Goal: Consume media (video, audio): Consume media (video, audio)

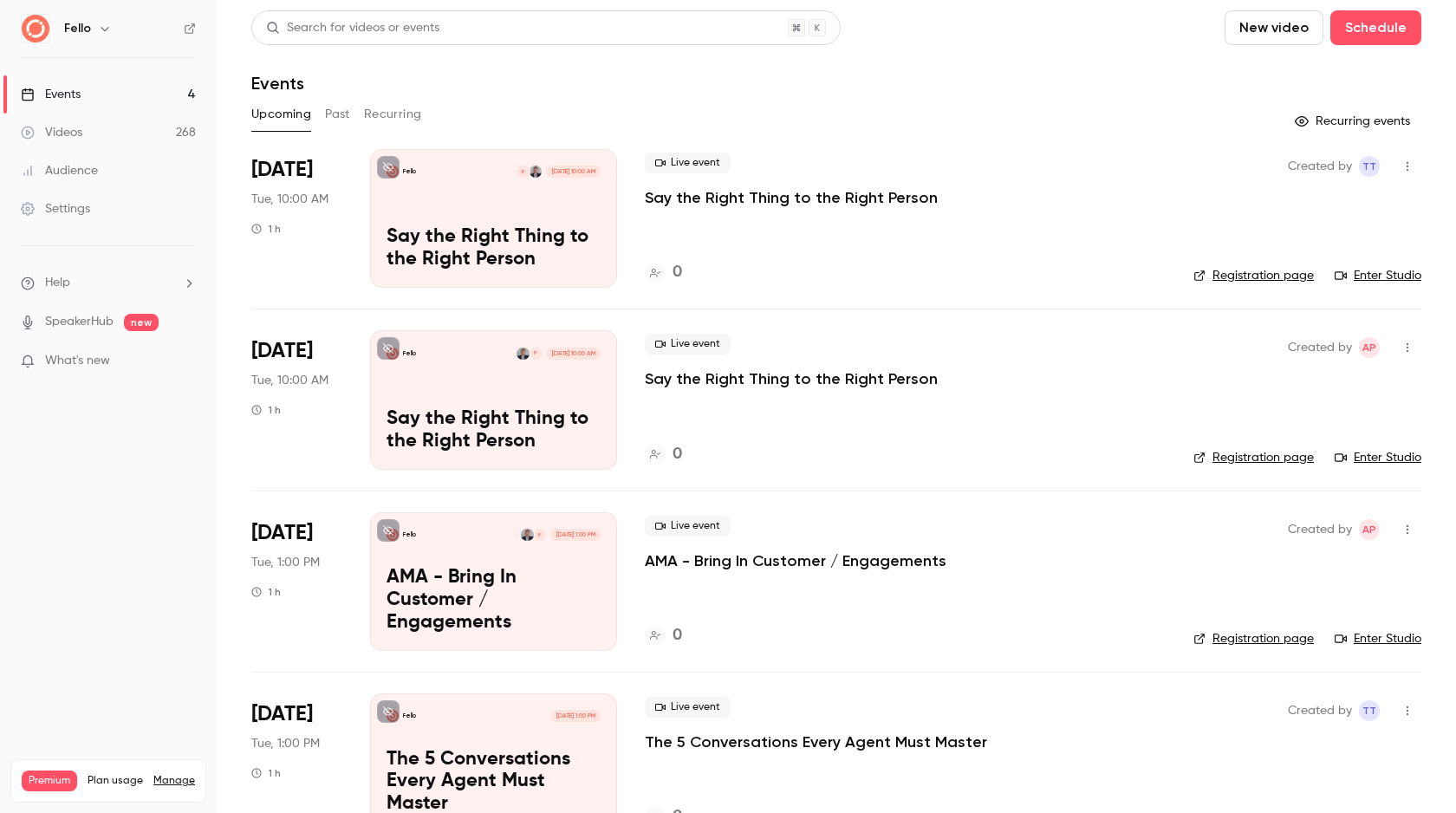
click at [152, 134] on link "Videos 268" at bounding box center [108, 132] width 216 height 38
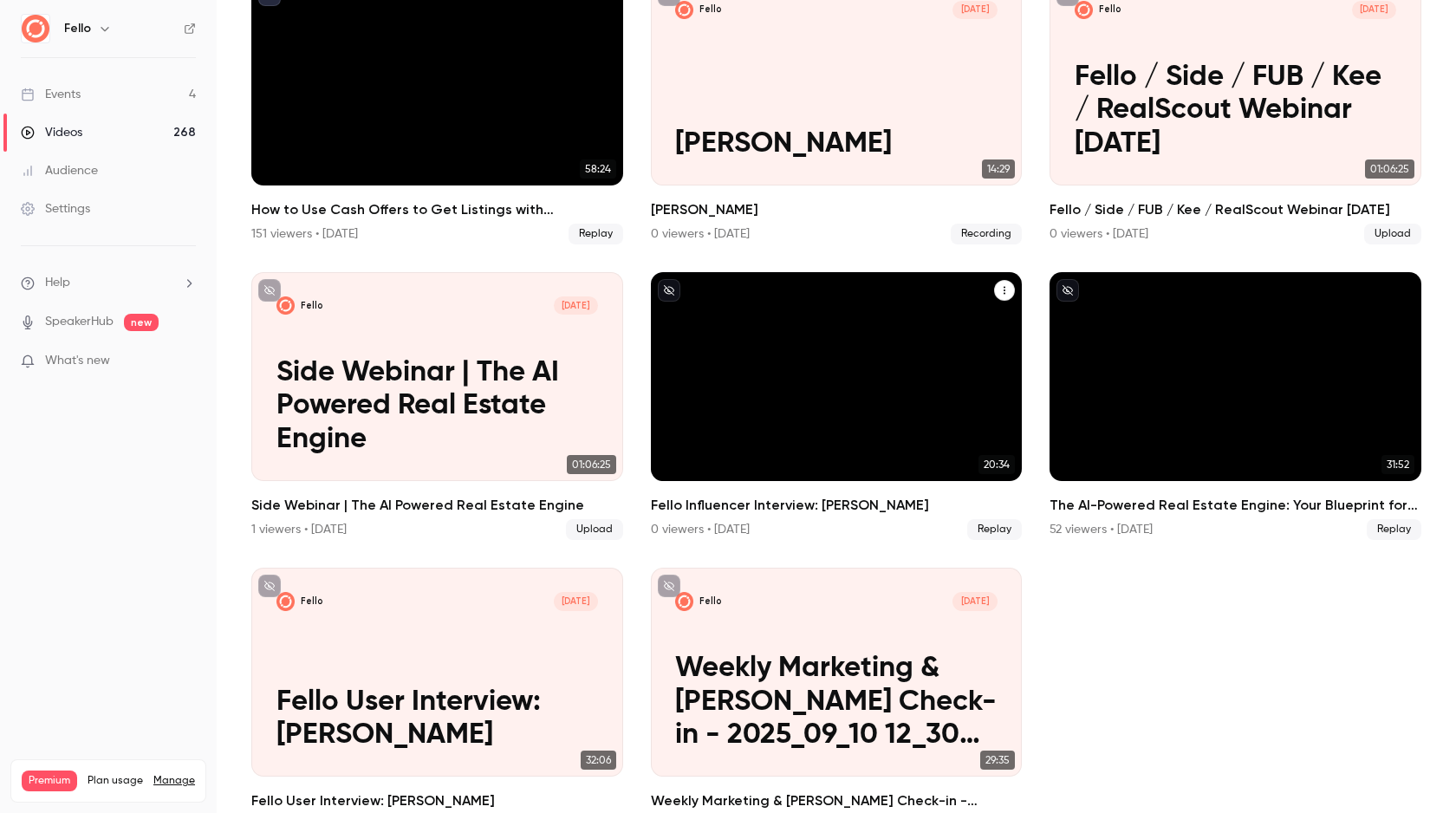
scroll to position [1381, 0]
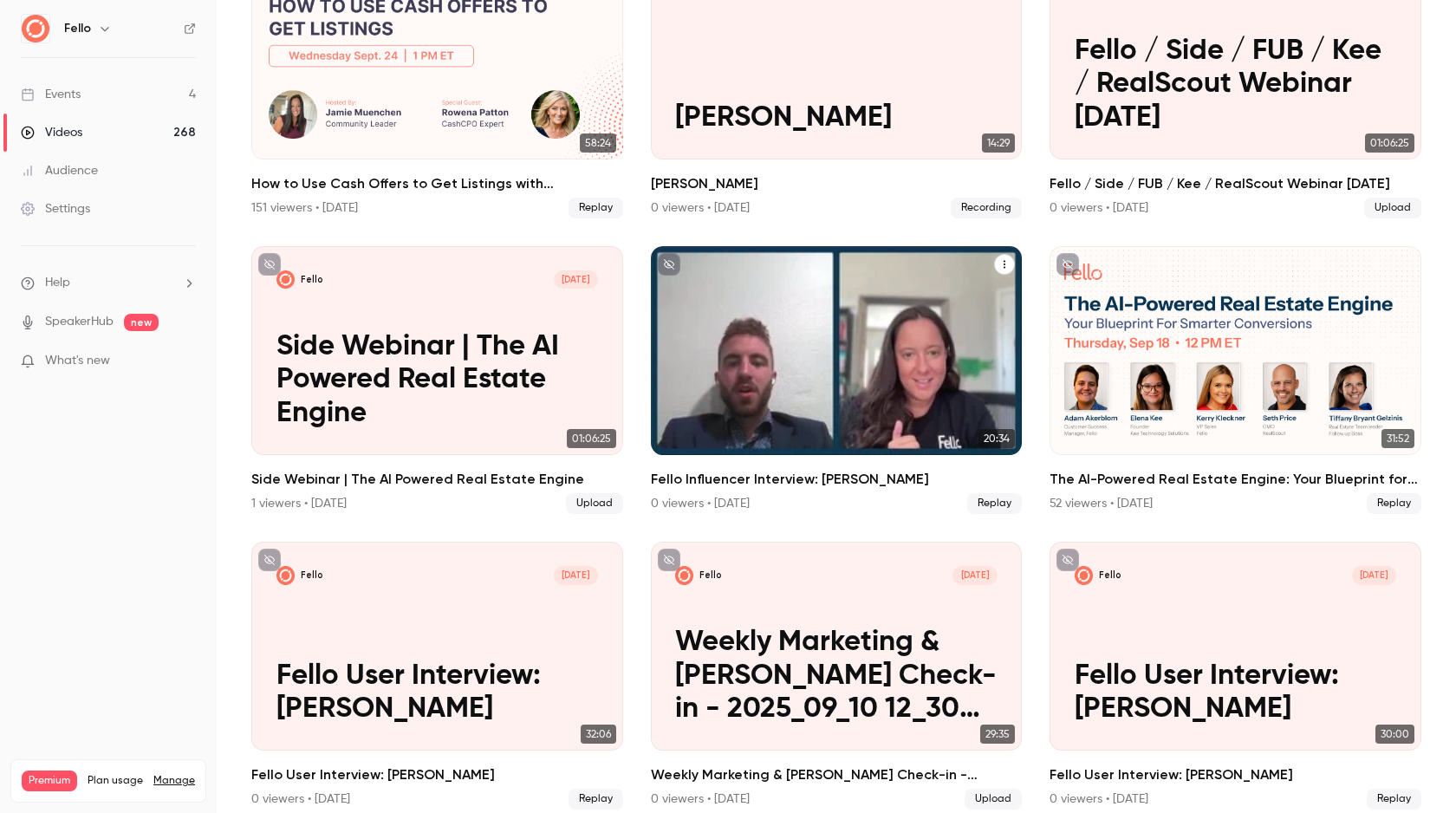
click at [822, 472] on h2 "Fello Influencer Interview: [PERSON_NAME]" at bounding box center [836, 479] width 372 height 21
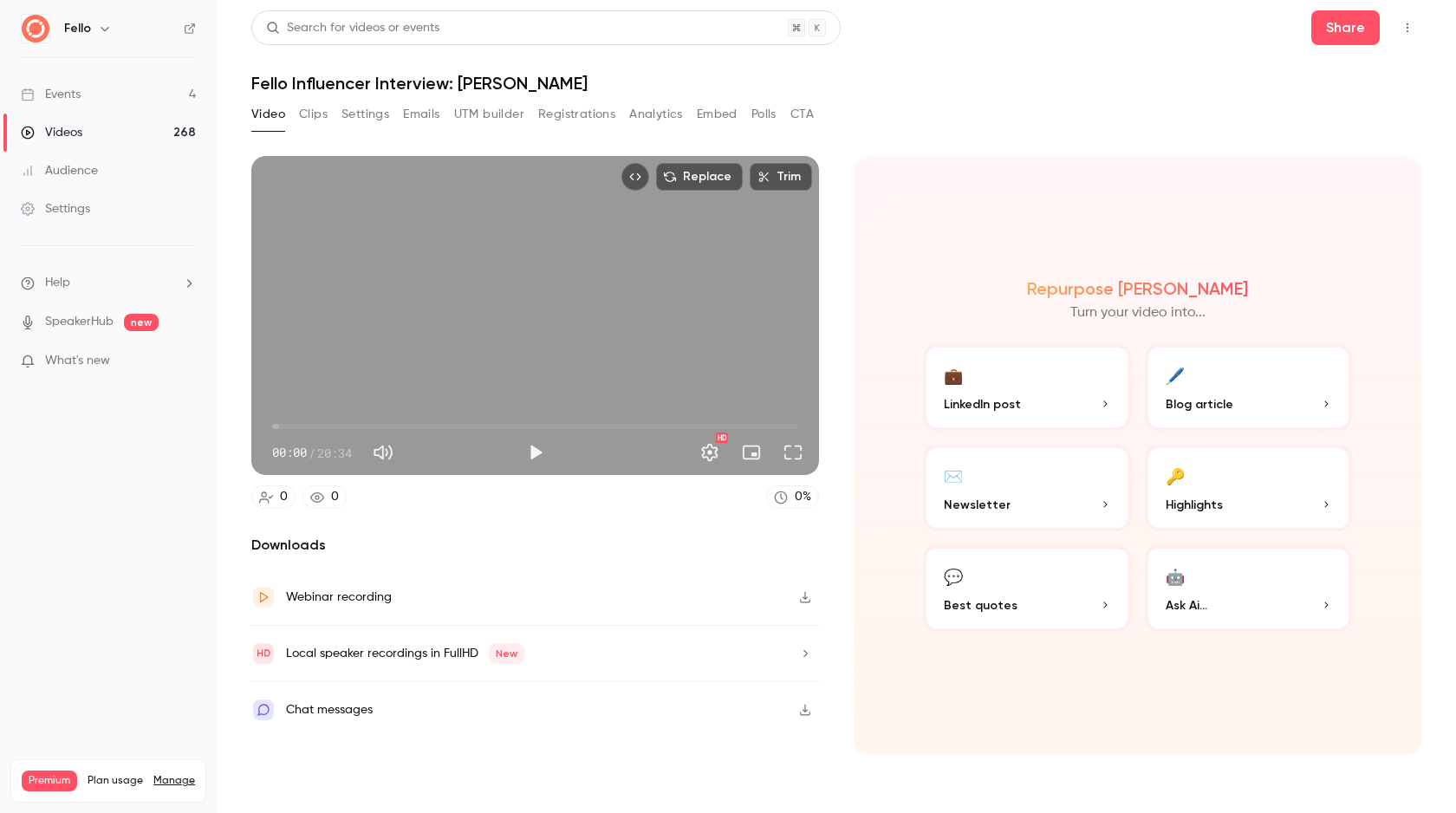
click at [809, 652] on icon "button" at bounding box center [805, 652] width 14 height 12
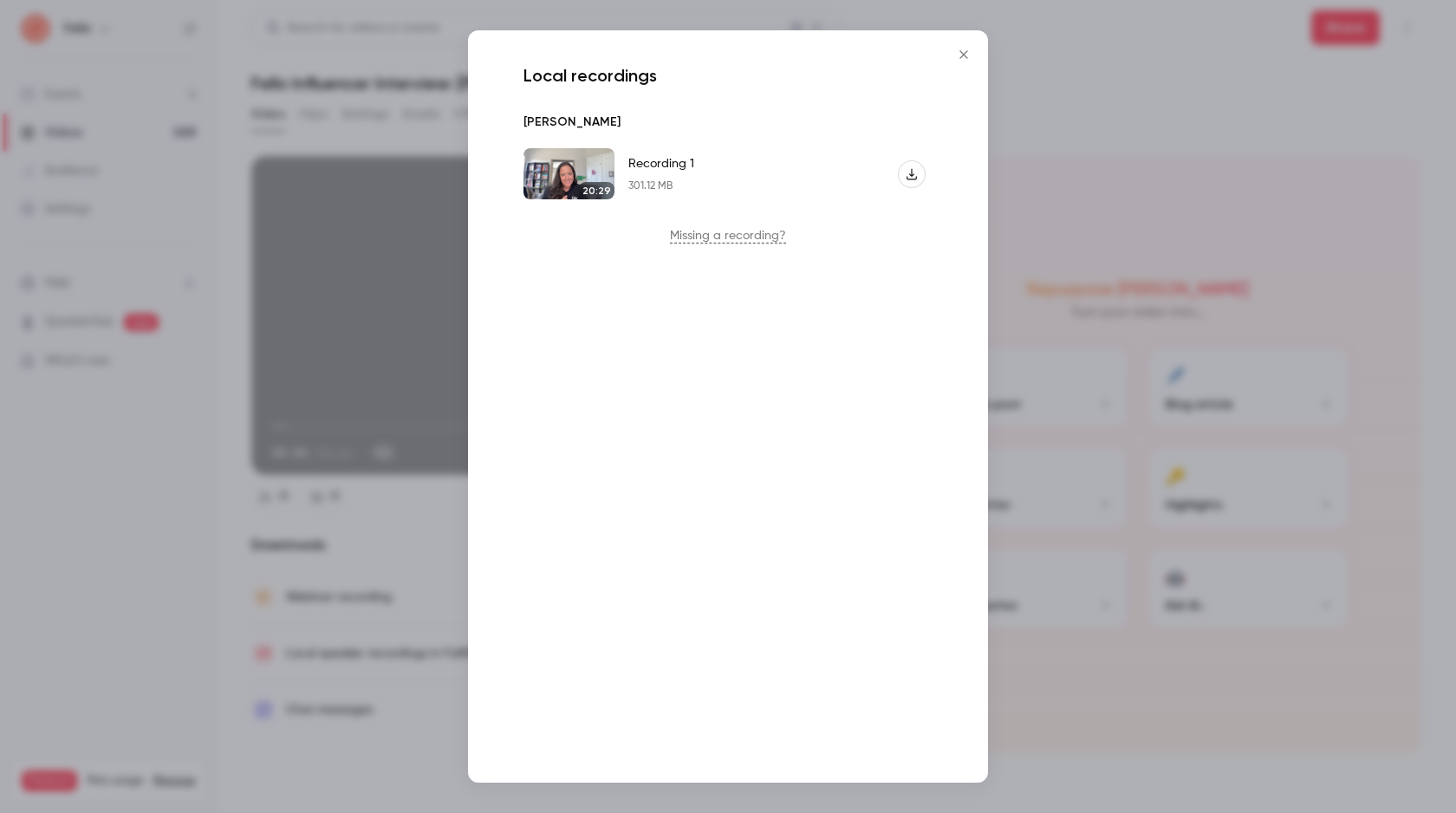
click at [917, 172] on icon "Recording 1" at bounding box center [911, 173] width 12 height 12
click at [1056, 111] on div at bounding box center [728, 406] width 1456 height 813
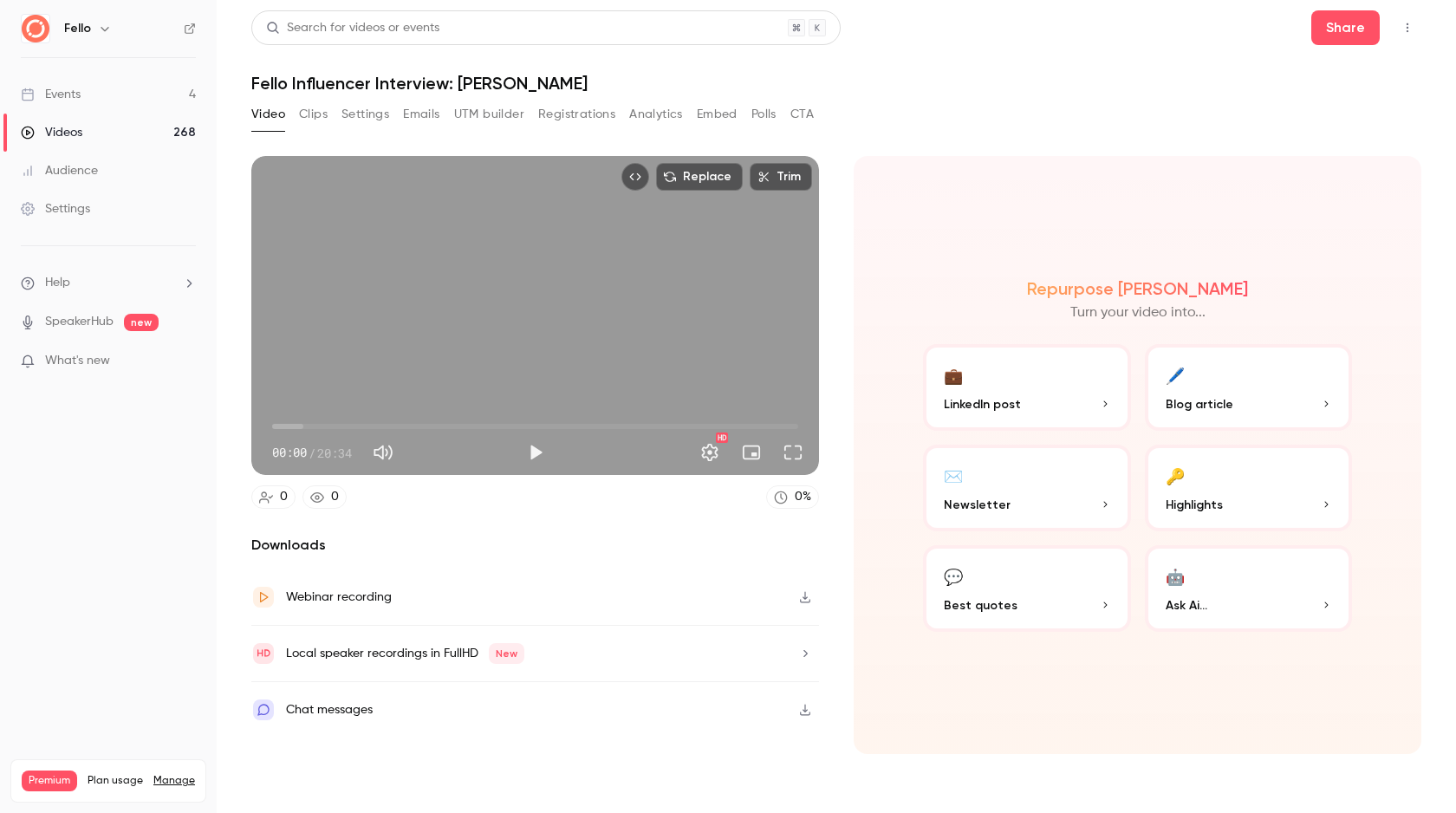
click at [374, 653] on div "Local speaker recordings in FullHD New" at bounding box center [404, 653] width 238 height 21
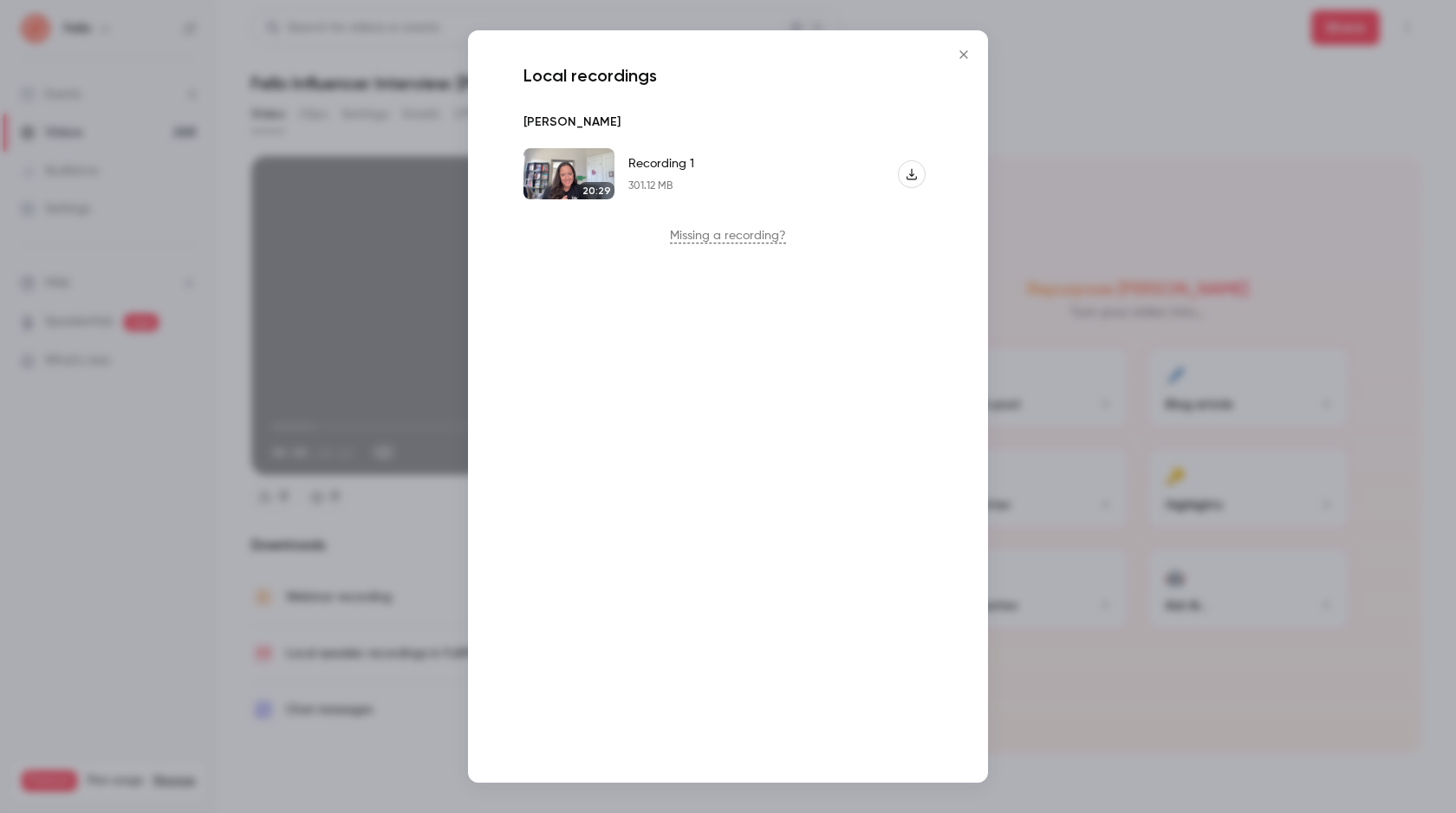
click at [739, 239] on p "Missing a recording?" at bounding box center [728, 235] width 423 height 17
click at [962, 58] on icon "Close" at bounding box center [963, 54] width 21 height 14
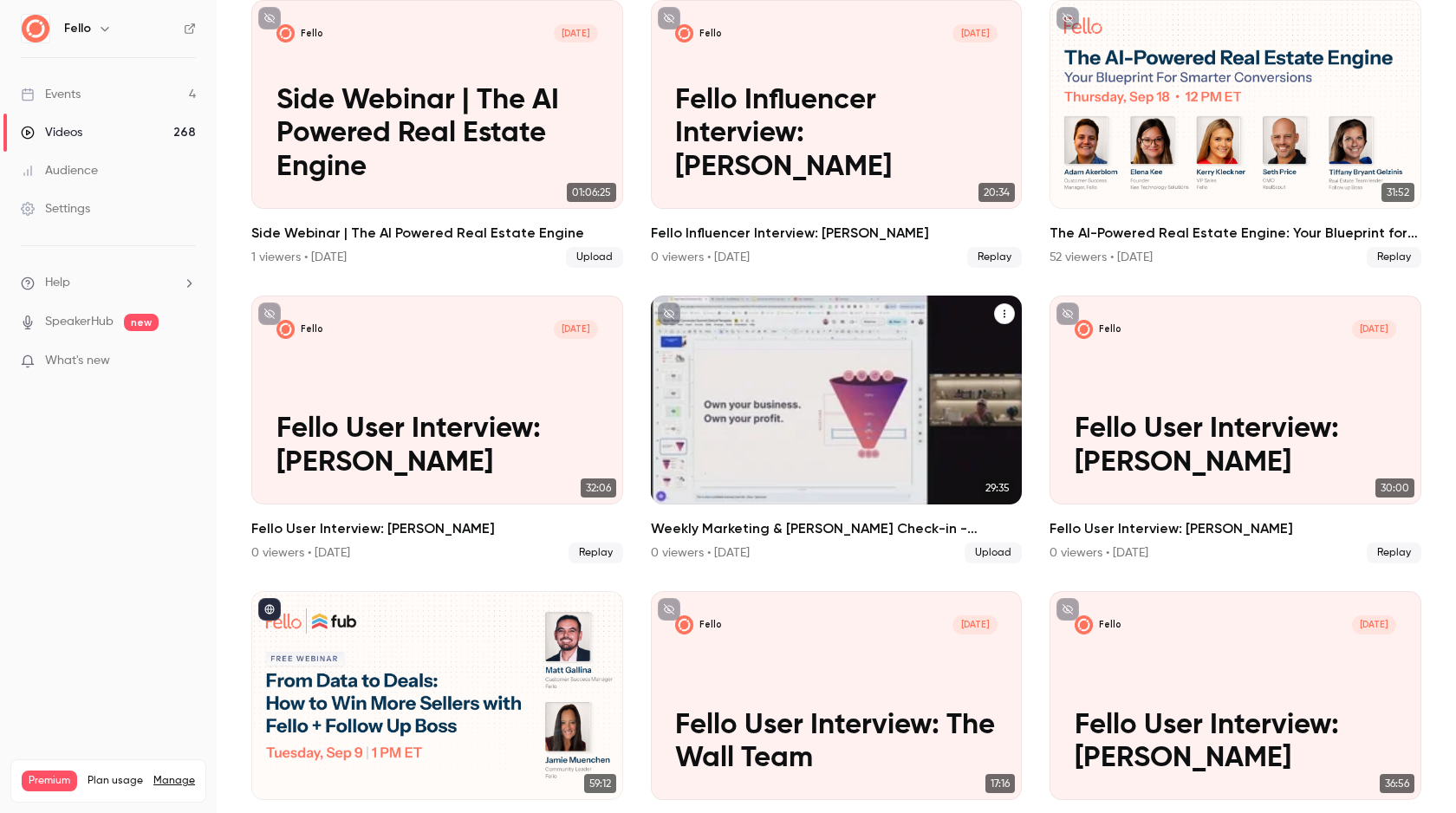
scroll to position [1902, 0]
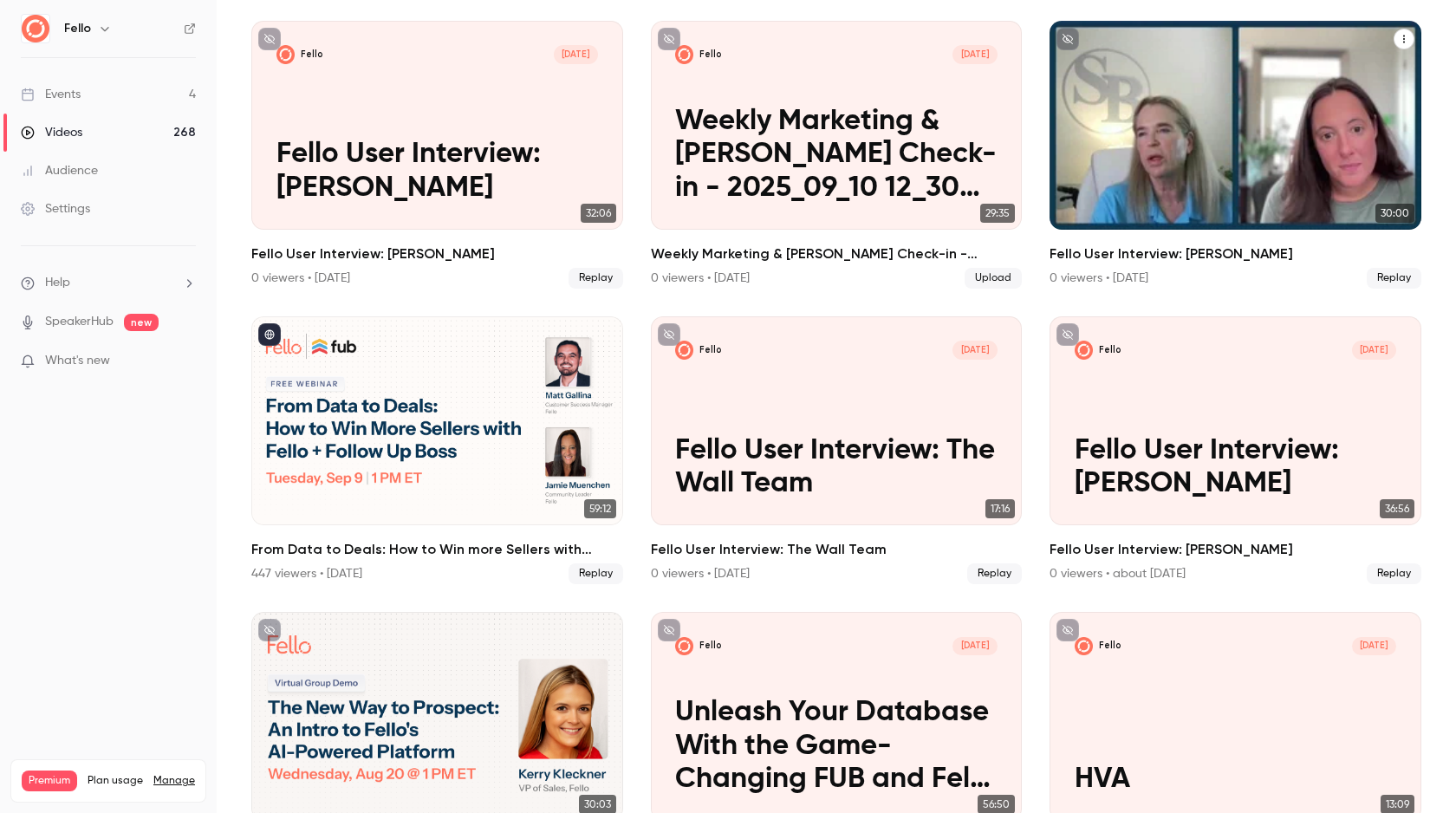
click at [1117, 161] on p "Fello User Interview: [PERSON_NAME]" at bounding box center [1235, 171] width 322 height 67
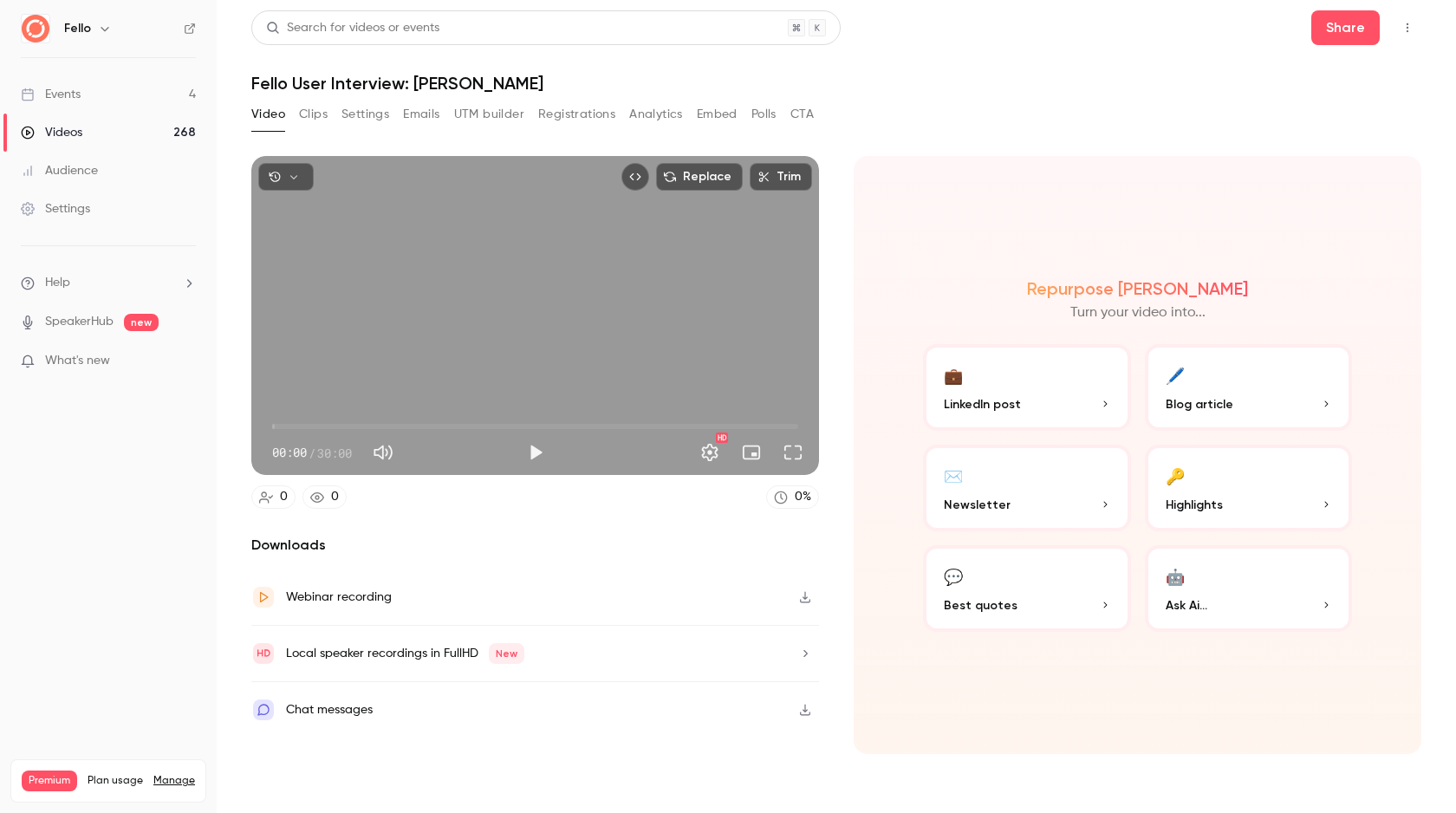
click at [807, 654] on icon "button" at bounding box center [805, 652] width 14 height 12
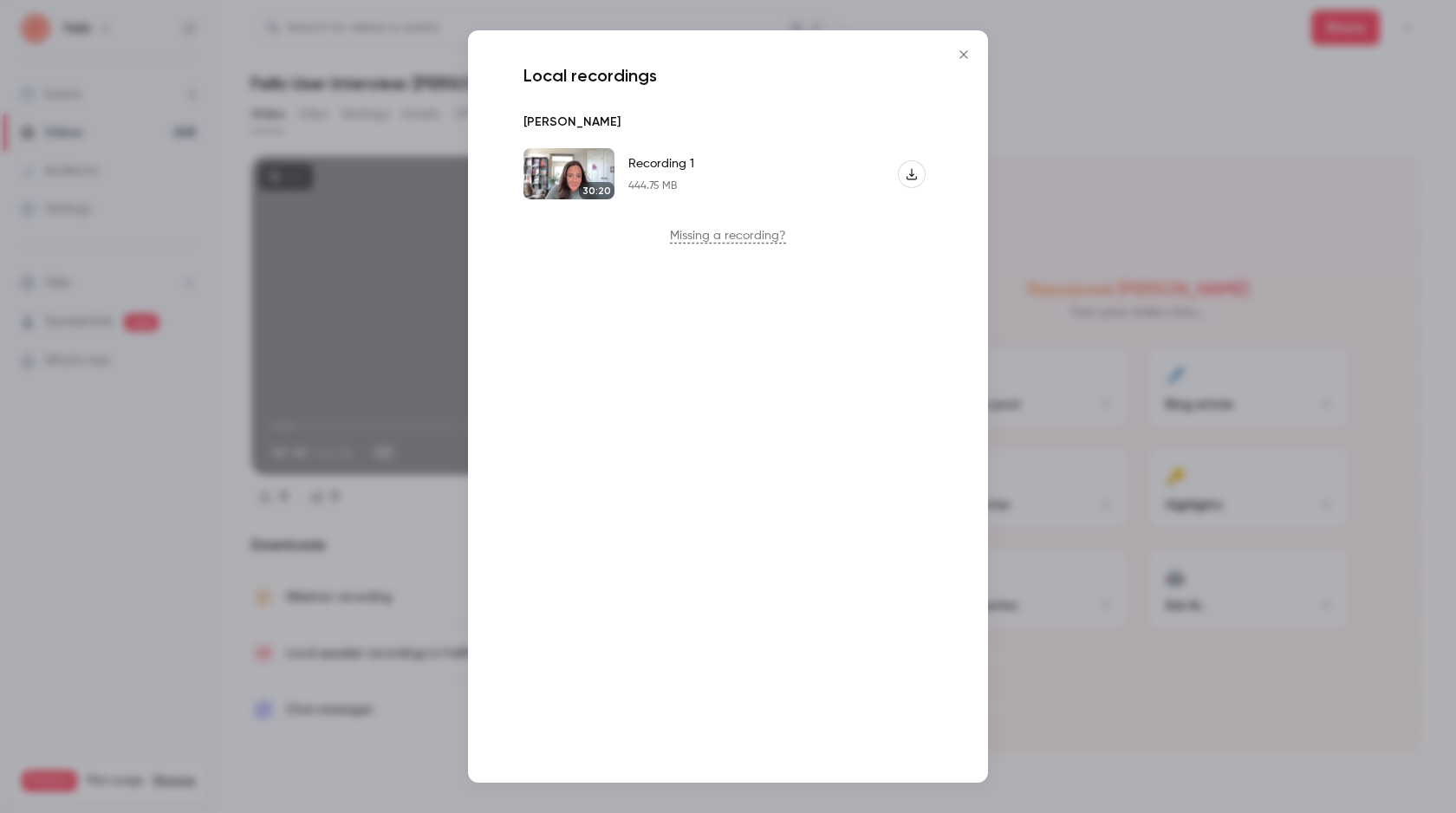
click at [961, 58] on icon "Close" at bounding box center [963, 54] width 21 height 14
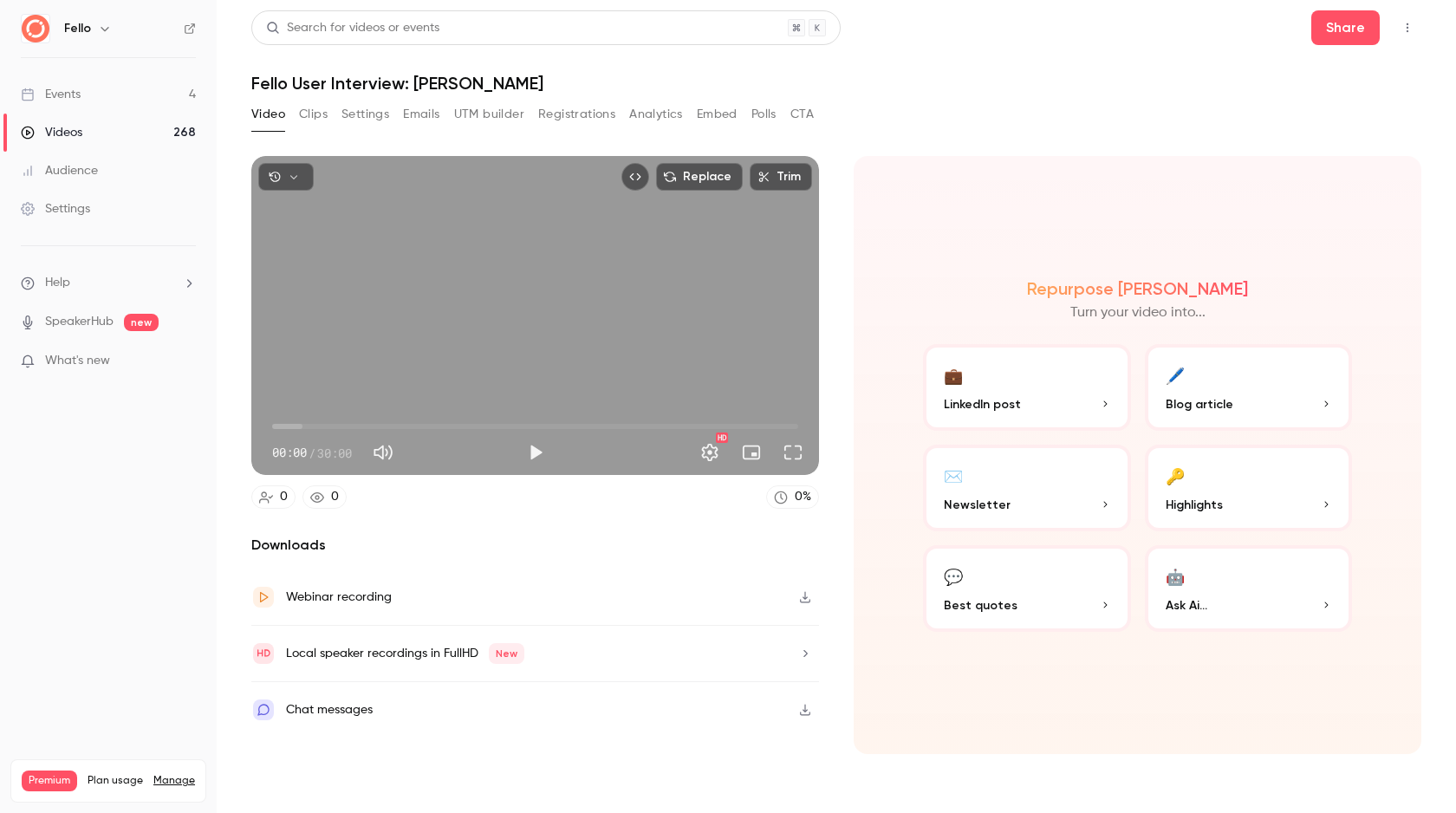
click at [802, 599] on icon "button" at bounding box center [805, 597] width 14 height 12
click at [307, 111] on button "Clips" at bounding box center [313, 114] width 28 height 27
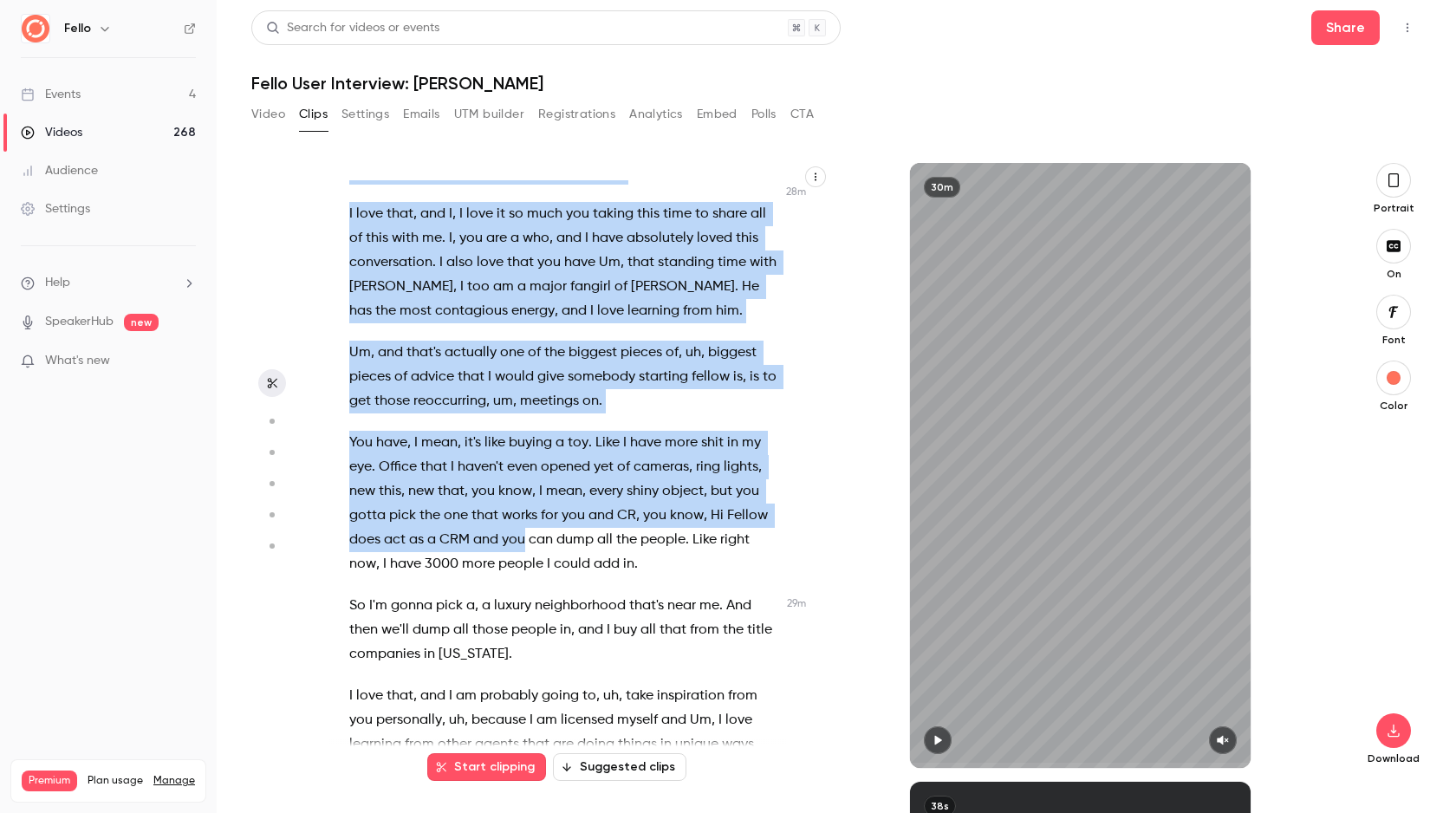
scroll to position [13412, 0]
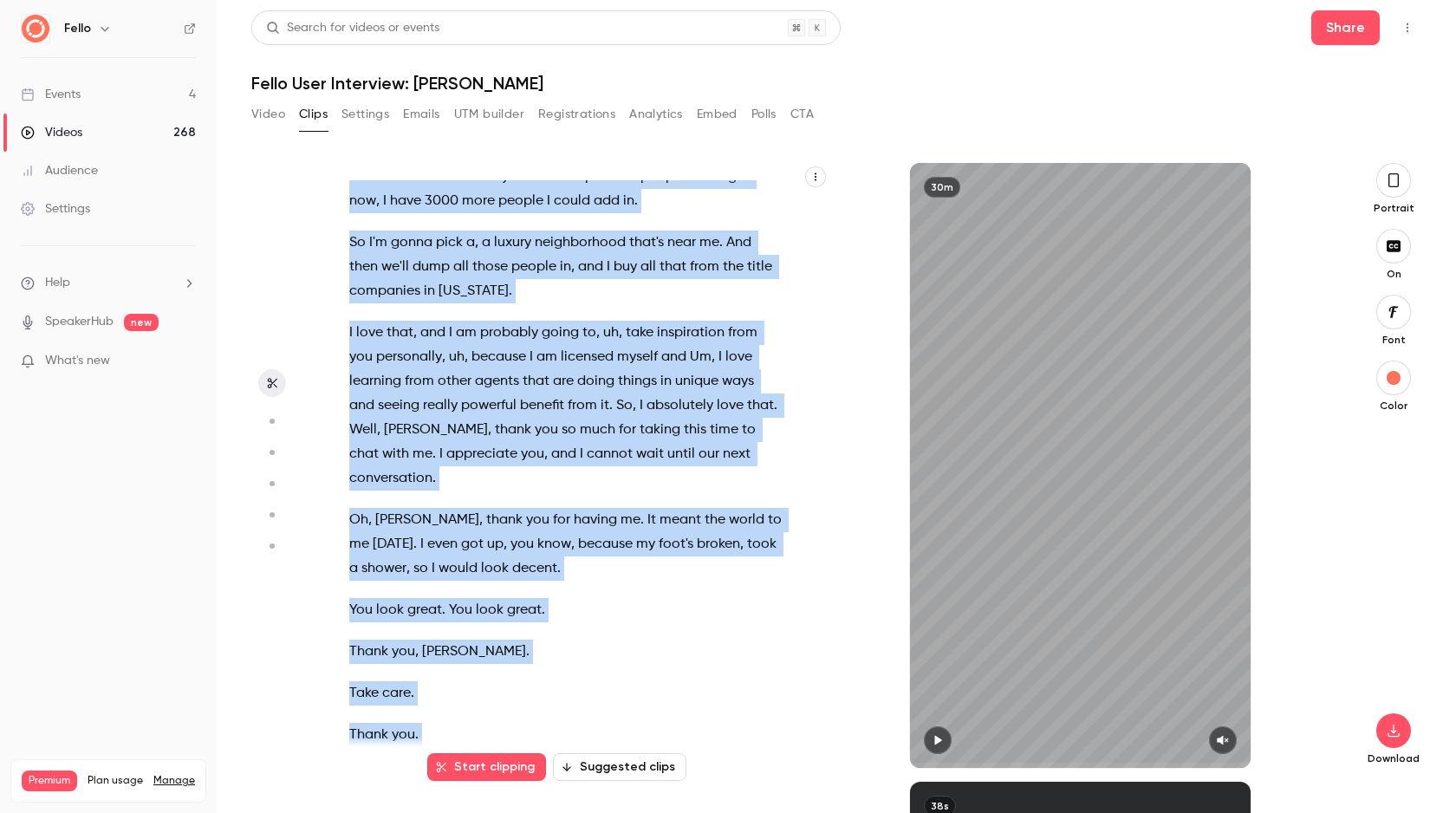
drag, startPoint x: 352, startPoint y: 195, endPoint x: 489, endPoint y: 550, distance: 380.5
click at [517, 736] on div "Welcome , everybody . Thank you so much for tuning in [DATE] . I'm thrilled abo…" at bounding box center [574, 474] width 493 height 588
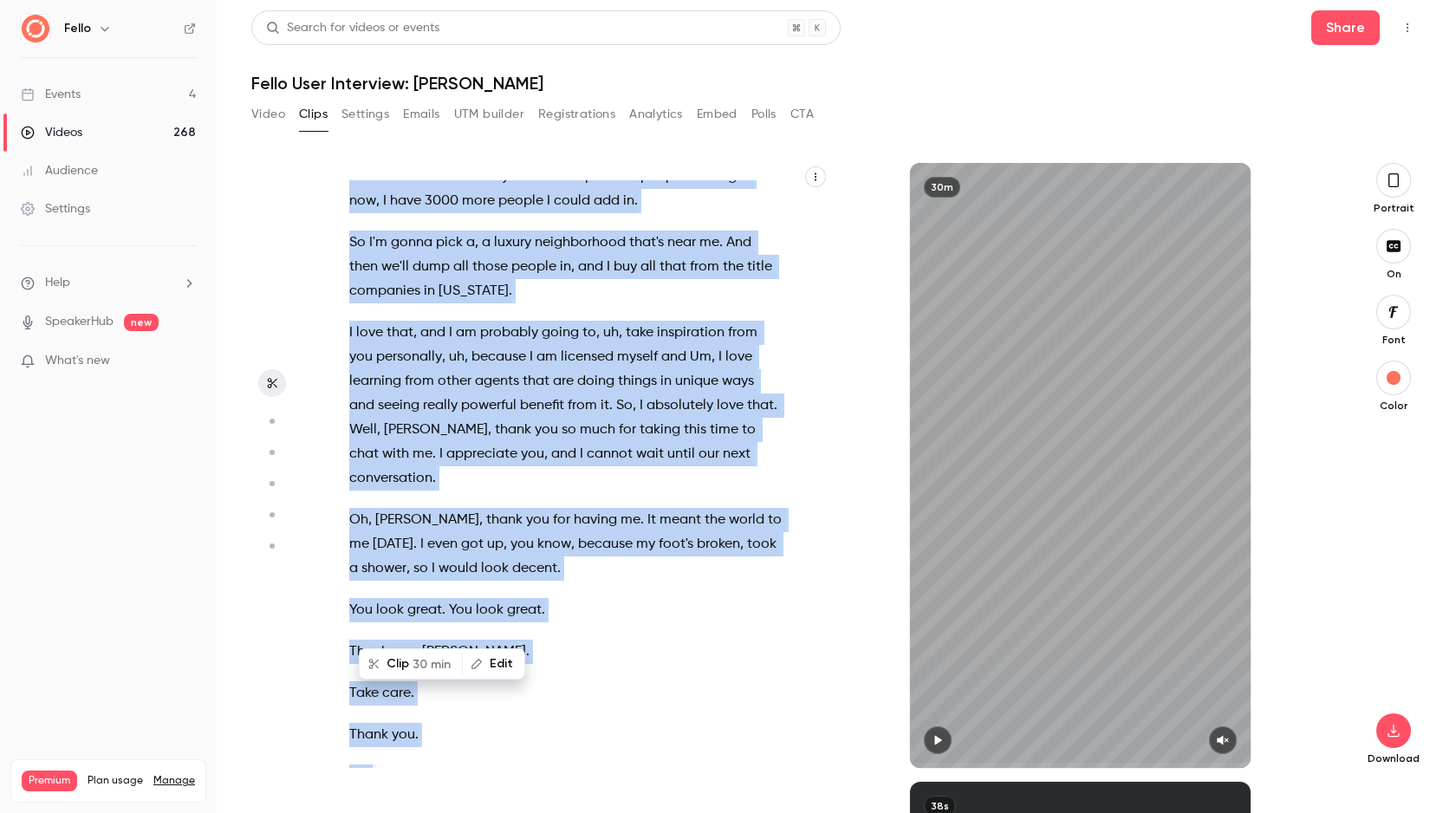
copy div "Welcome , everybody . Thank you so much for tuning in [DATE] . I'm thrilled abo…"
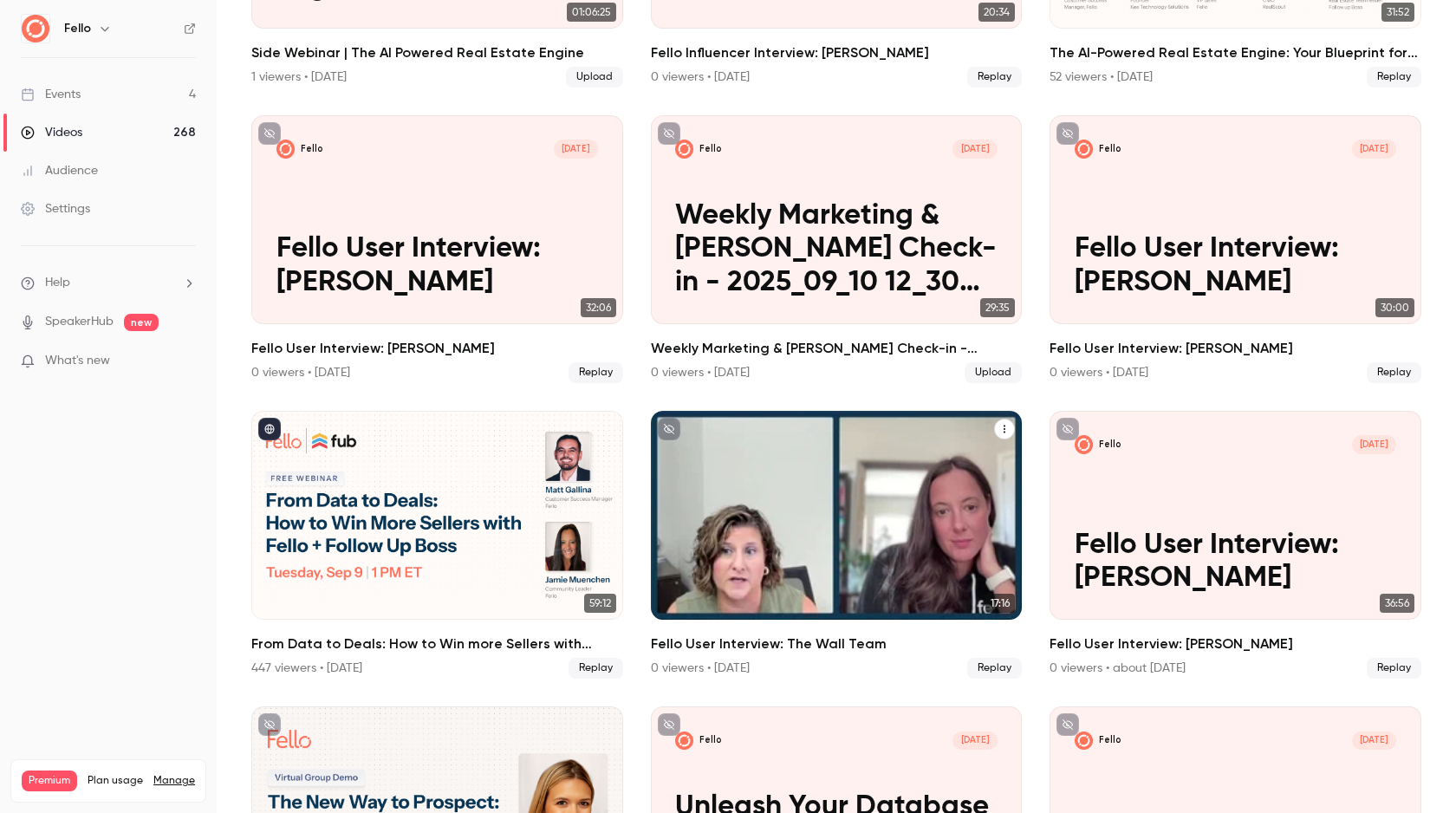
scroll to position [1478, 0]
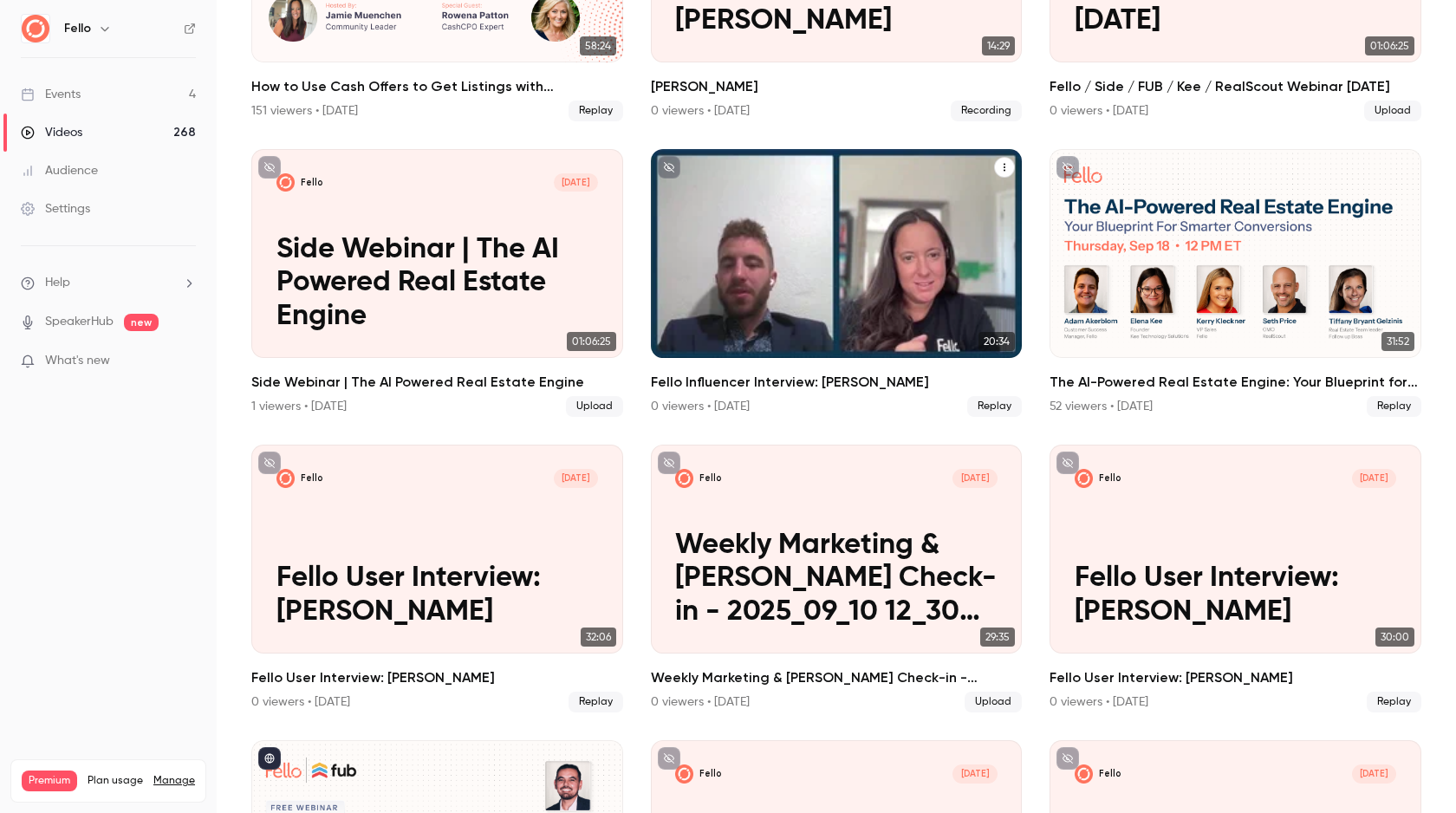
click at [753, 371] on h2 "Fello Influencer Interview: [PERSON_NAME]" at bounding box center [836, 381] width 372 height 21
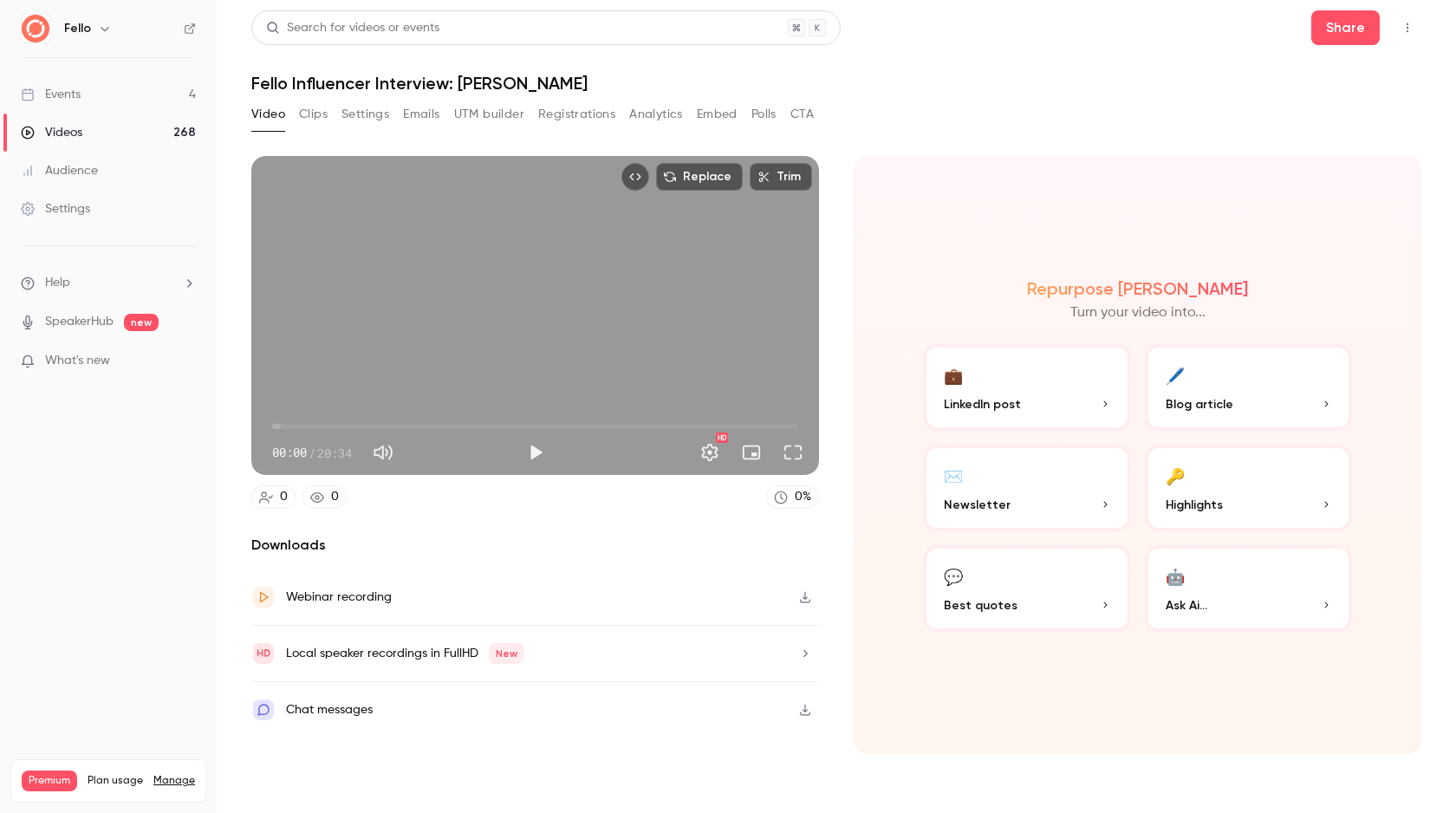
click at [310, 113] on button "Clips" at bounding box center [313, 114] width 28 height 27
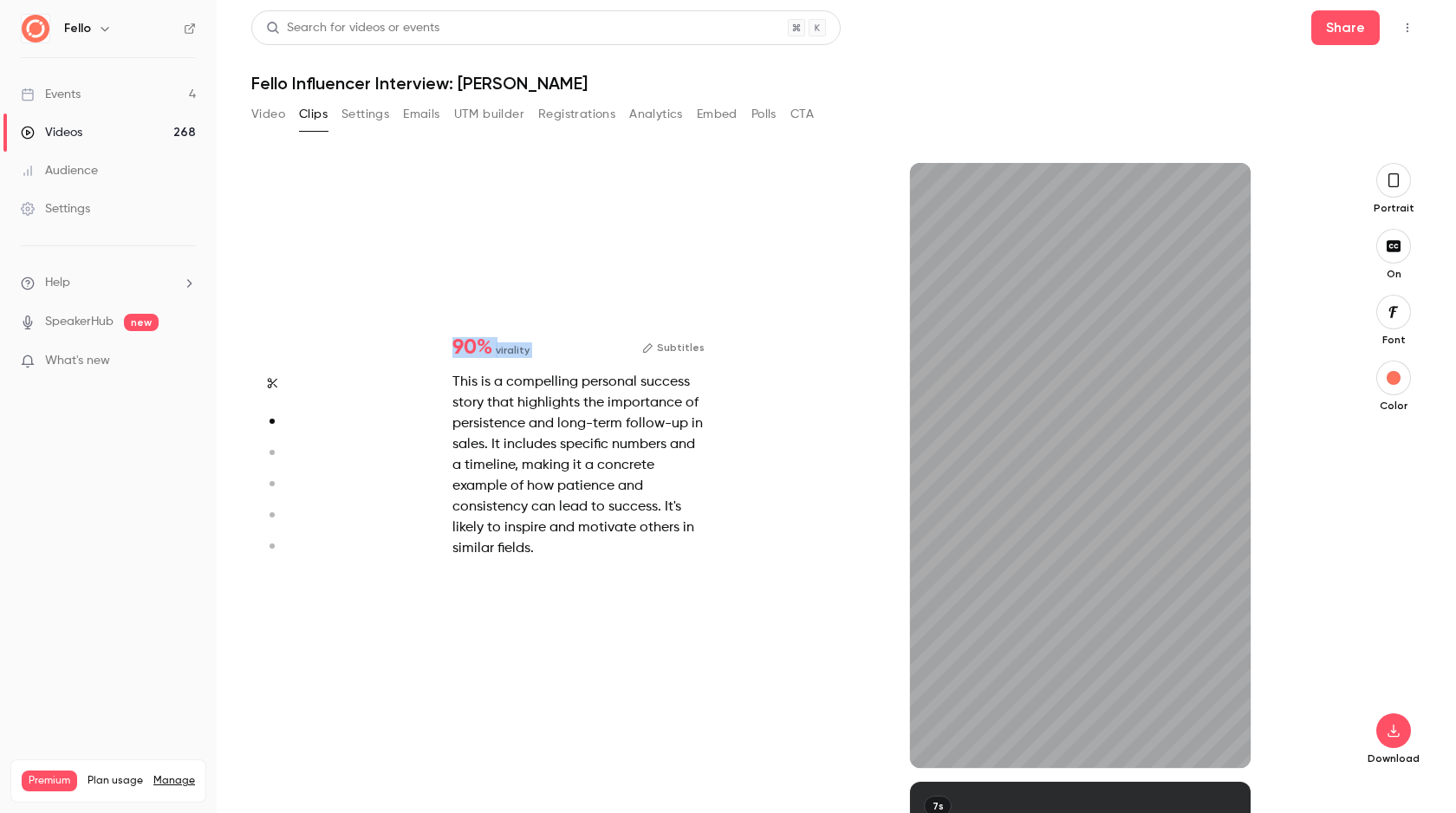
scroll to position [619, 0]
type input "*"
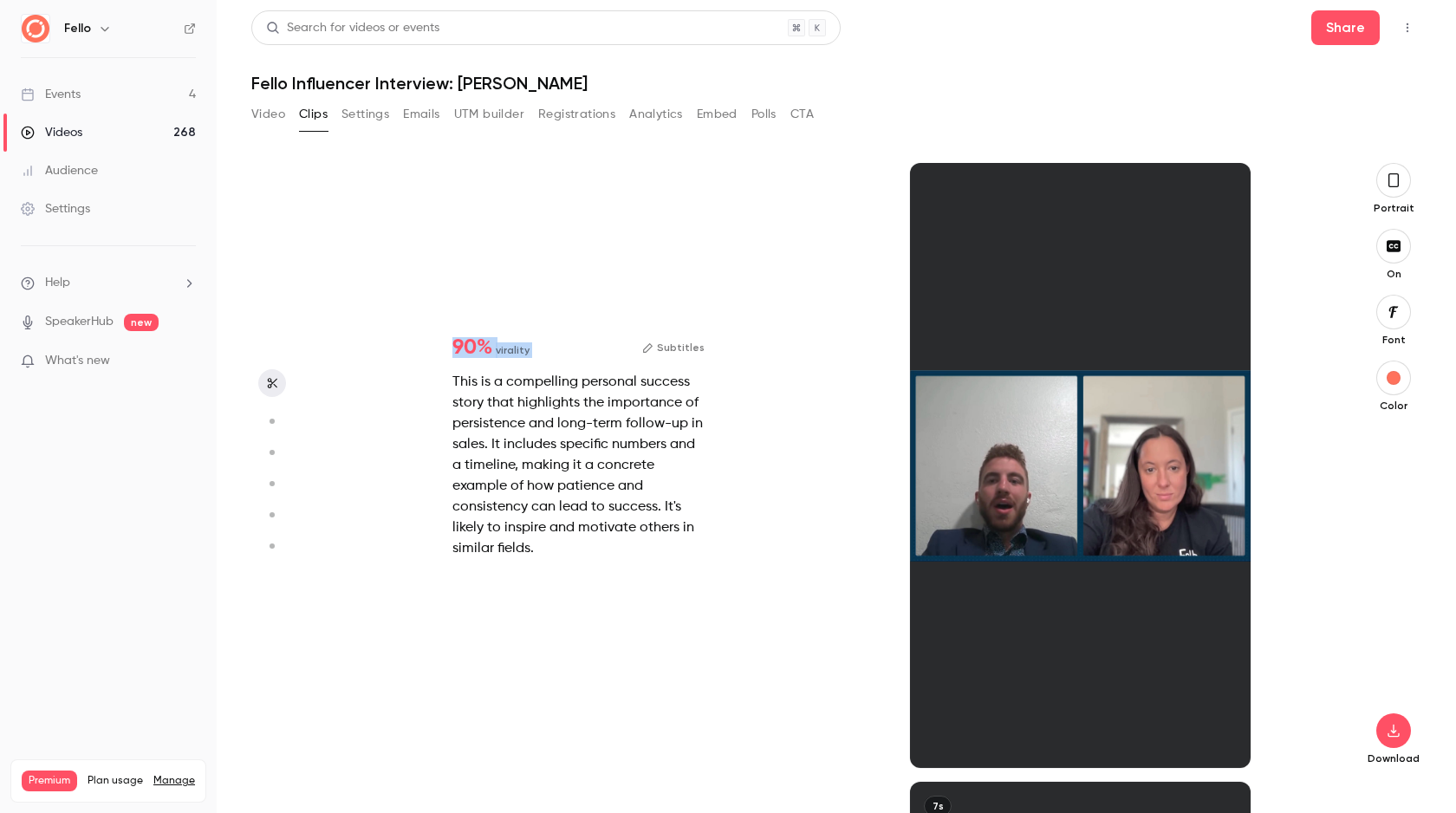
scroll to position [0, 0]
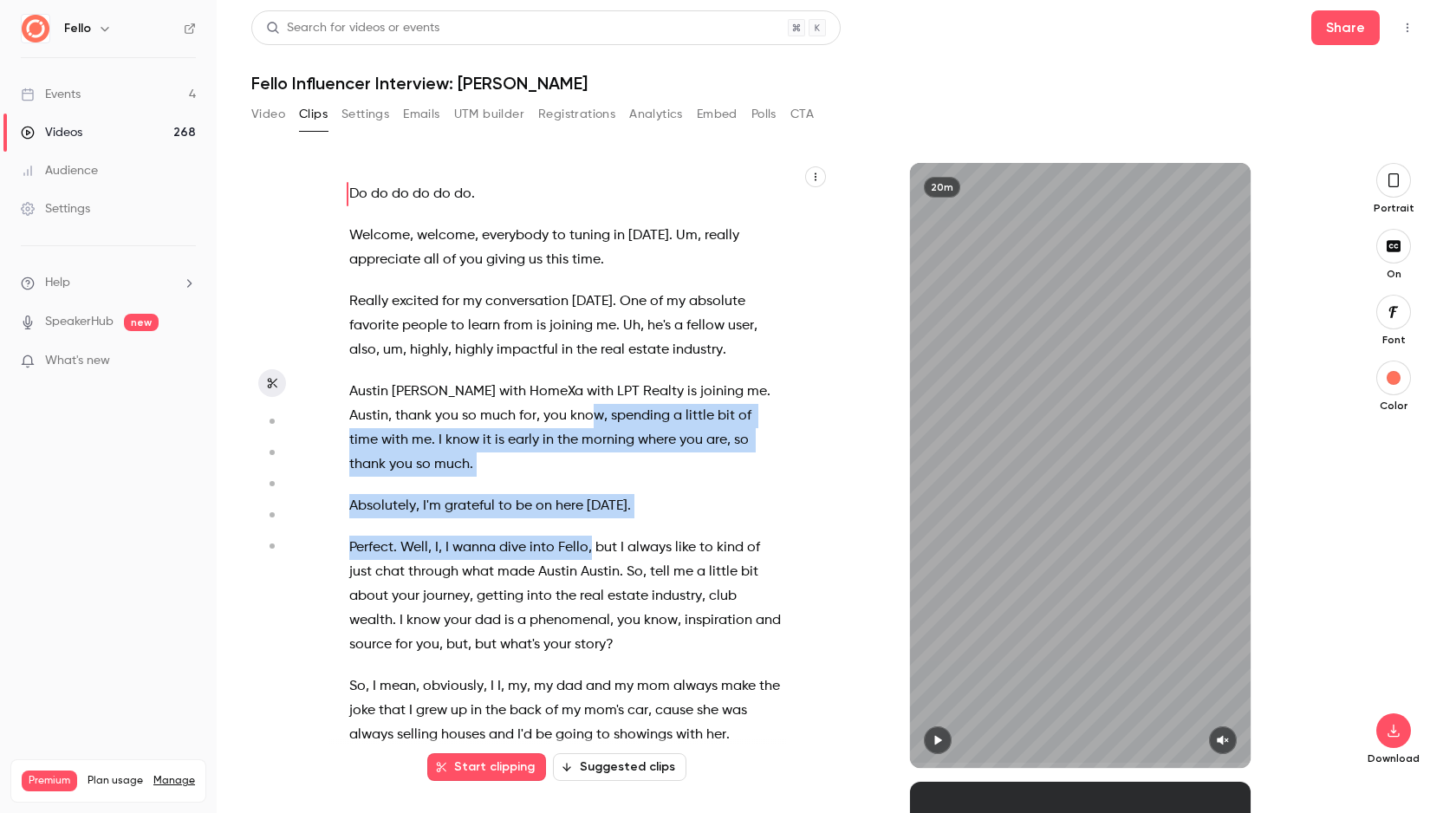
drag, startPoint x: 389, startPoint y: 203, endPoint x: 588, endPoint y: 422, distance: 295.9
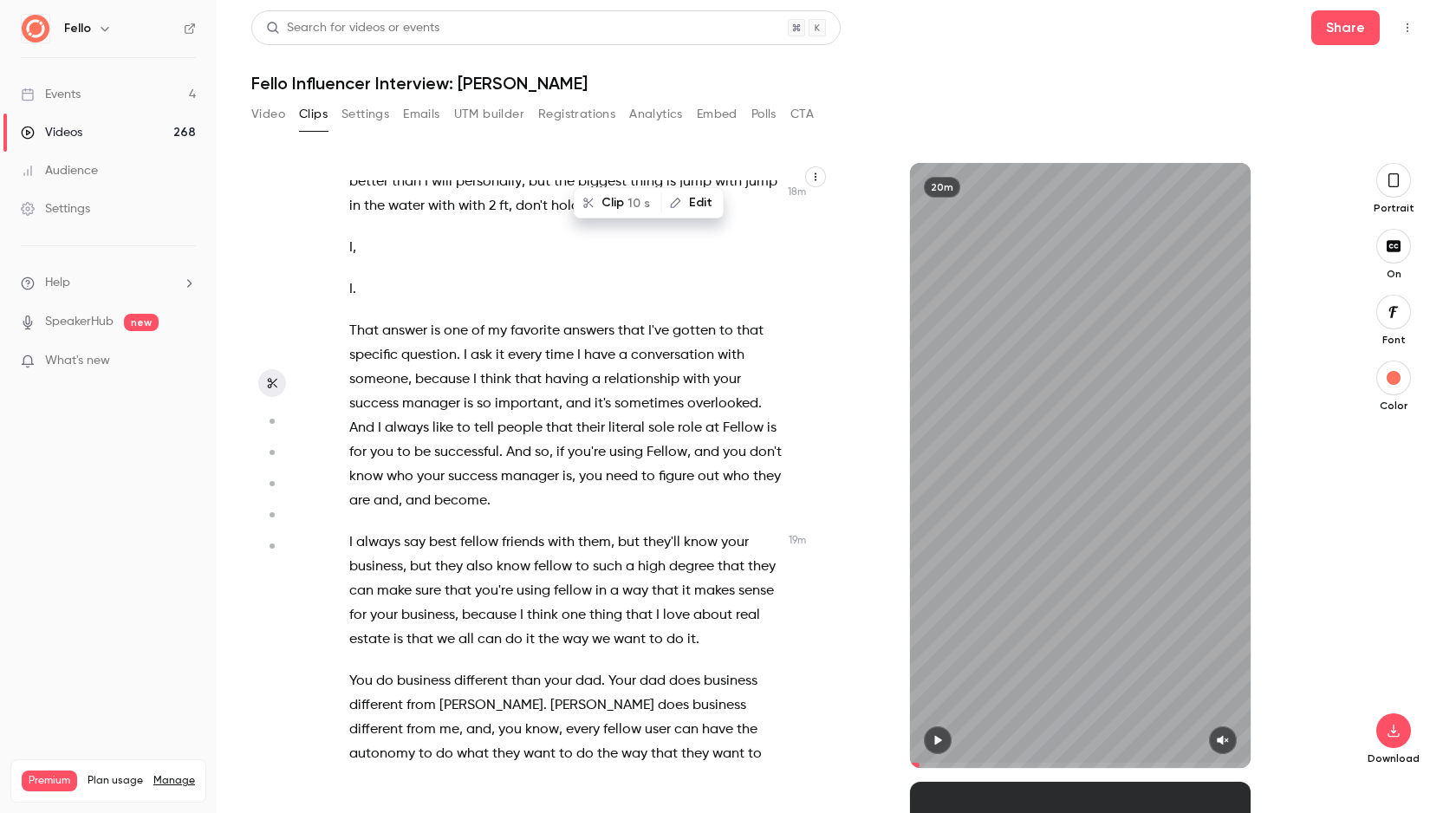
scroll to position [10948, 0]
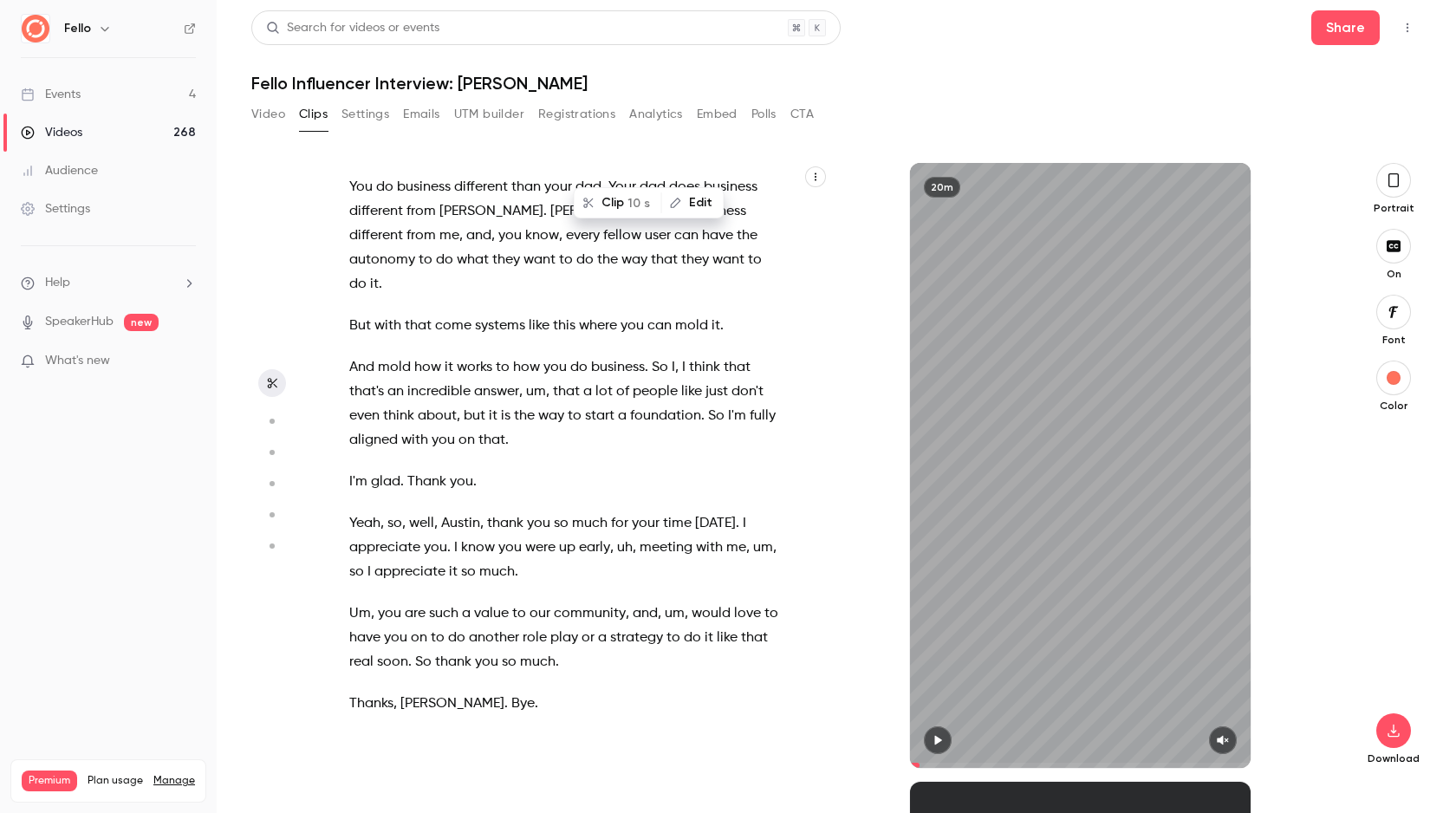
click at [490, 708] on p "Thanks , [PERSON_NAME] . Bye ." at bounding box center [566, 704] width 433 height 25
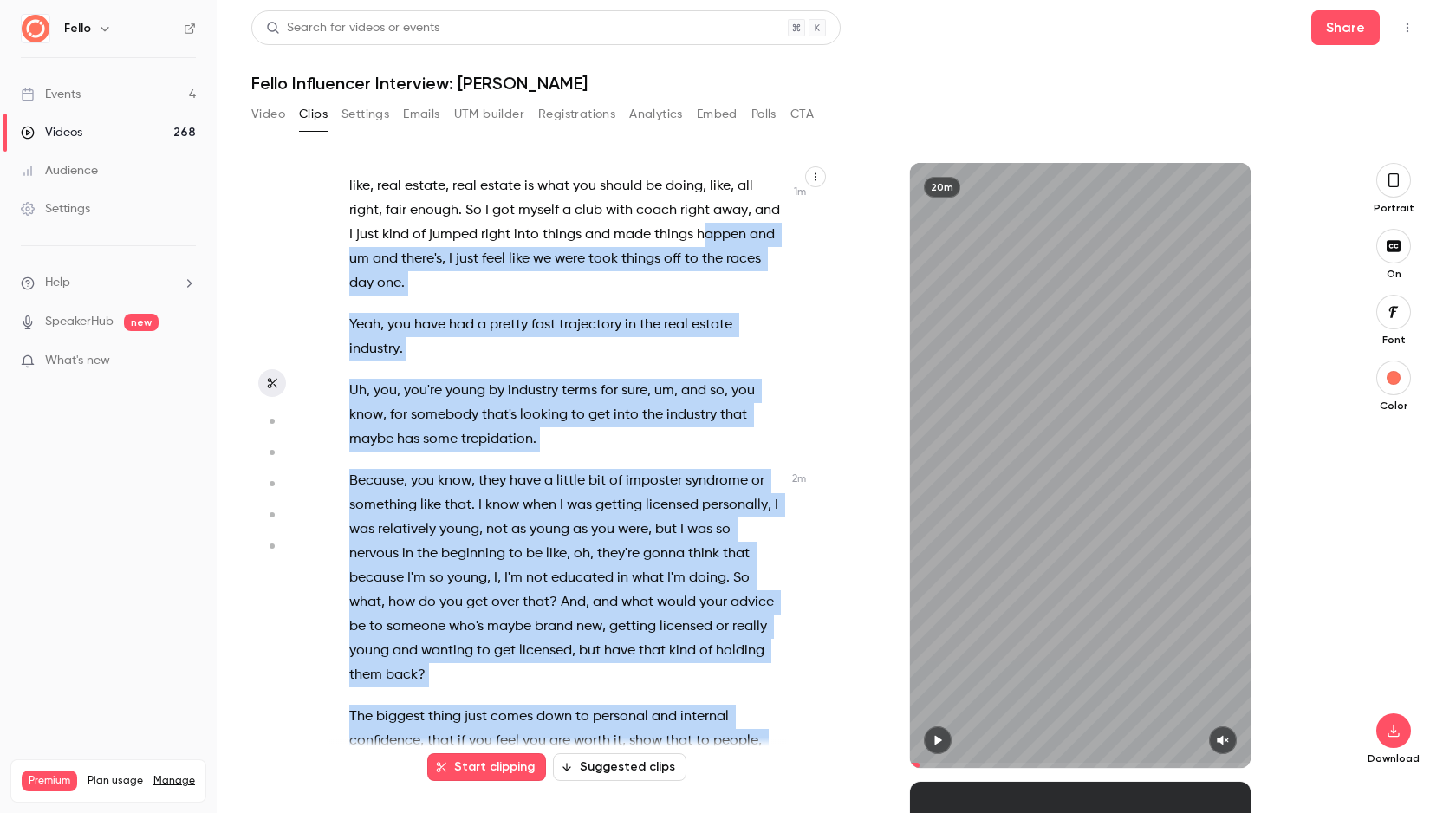
scroll to position [0, 0]
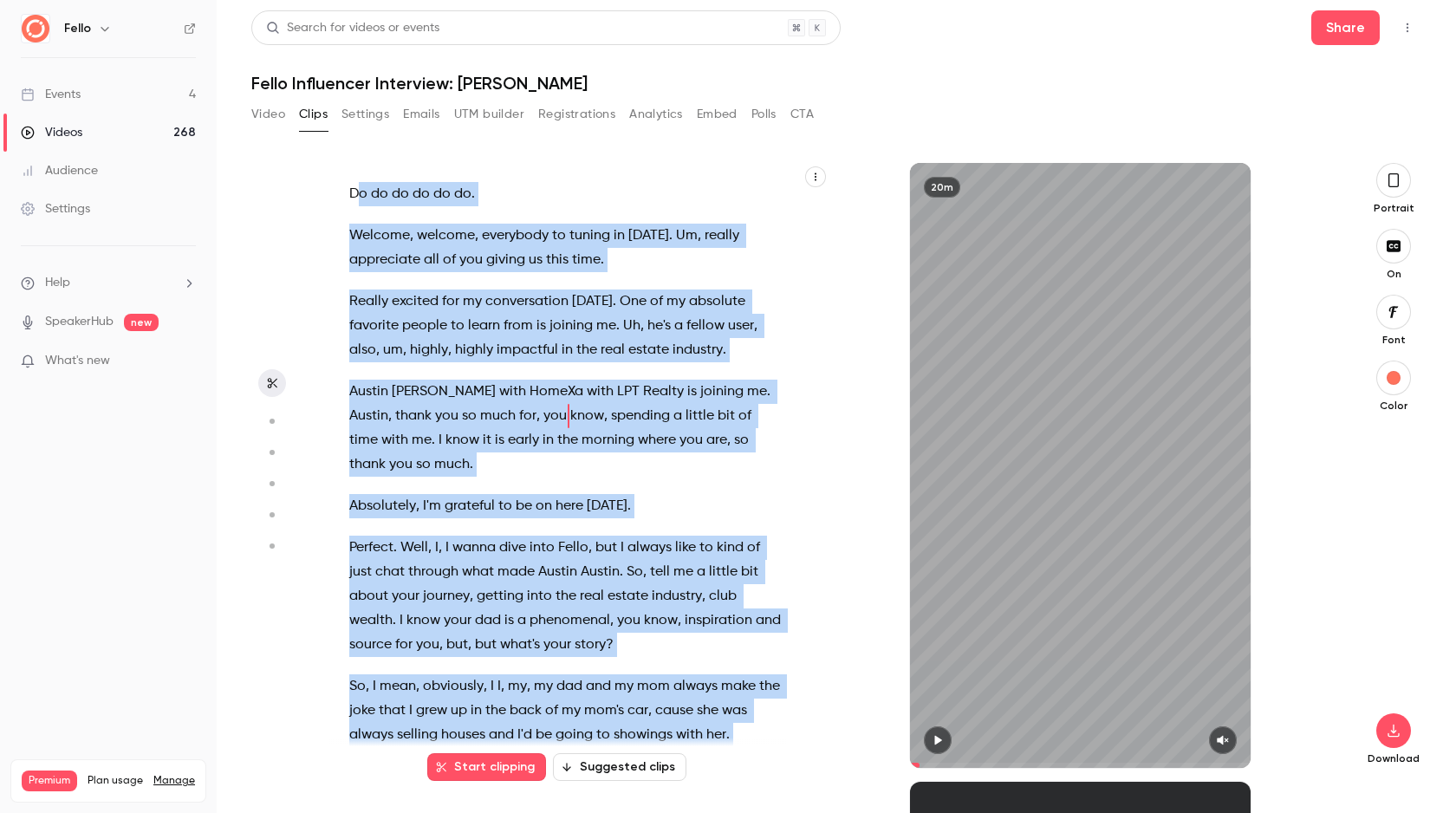
drag, startPoint x: 478, startPoint y: 700, endPoint x: 356, endPoint y: 197, distance: 517.6
click at [355, 201] on div "Do do do do do do . Welcome , welcome , everybody to tuning in [DATE] . Um , re…" at bounding box center [574, 474] width 493 height 588
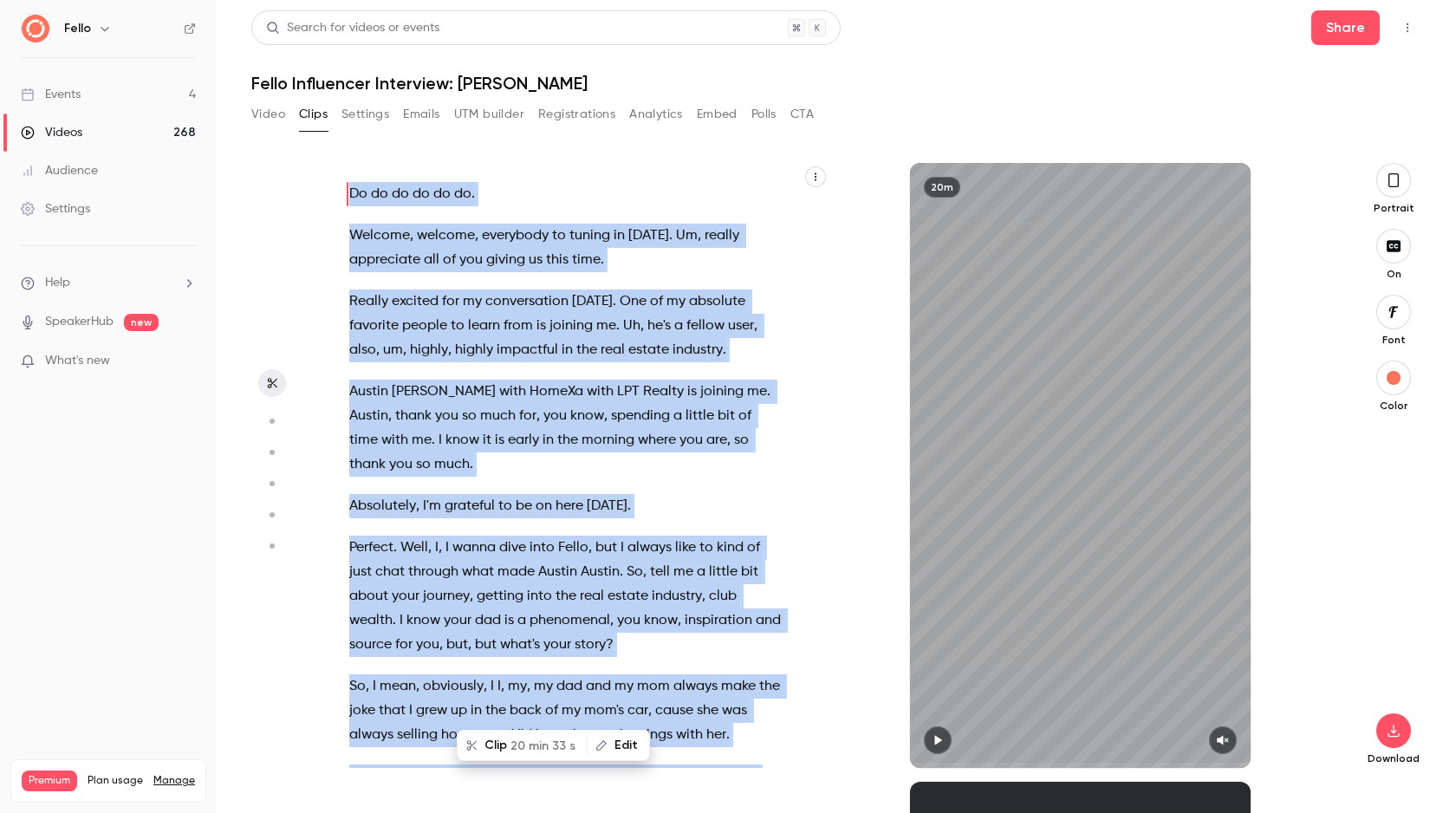
copy div "Do do do do do do . Welcome , welcome , everybody to tuning in [DATE] . Um , re…"
click at [556, 185] on p "Do do do do do do ." at bounding box center [566, 193] width 433 height 25
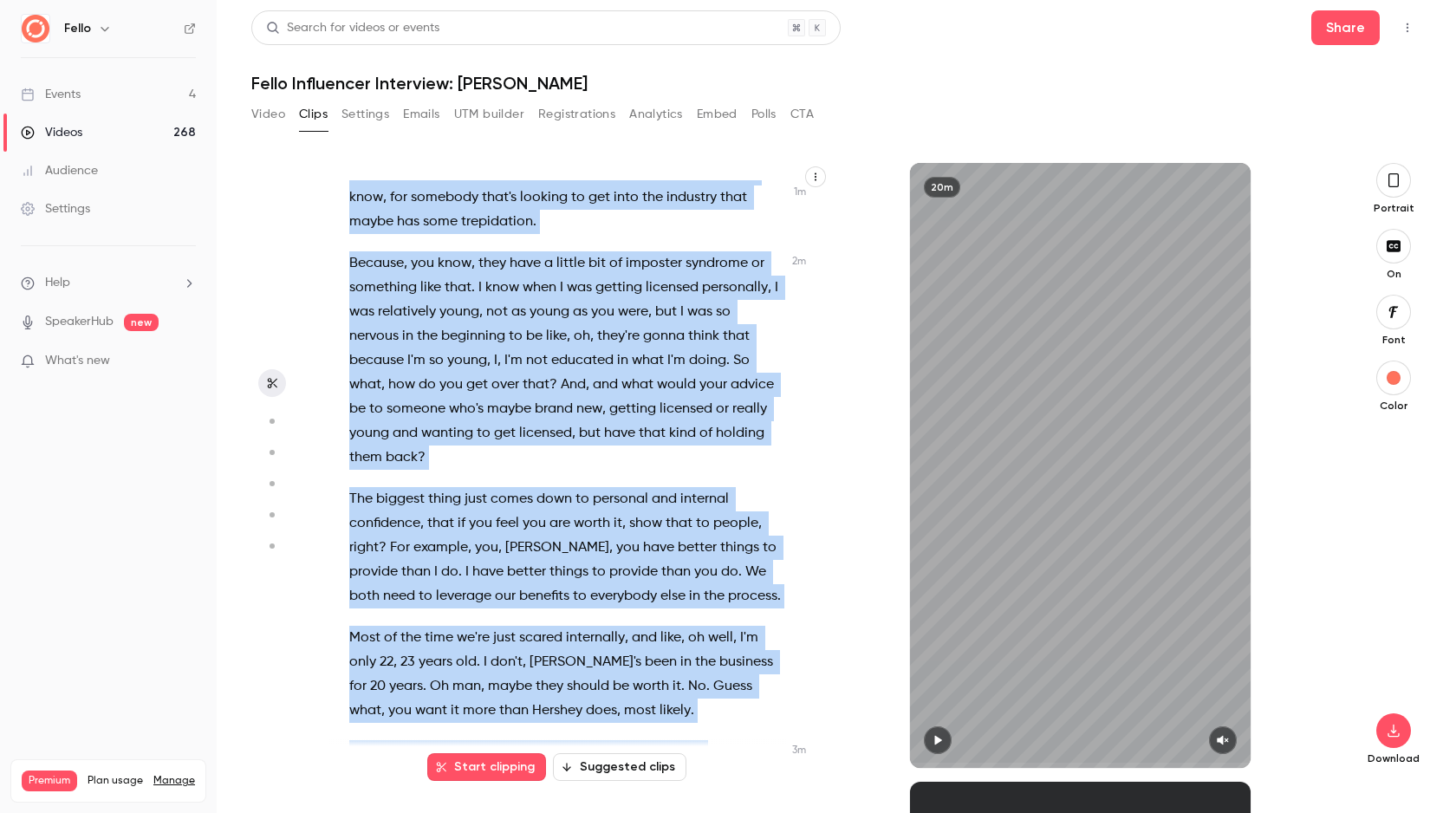
scroll to position [1126, 0]
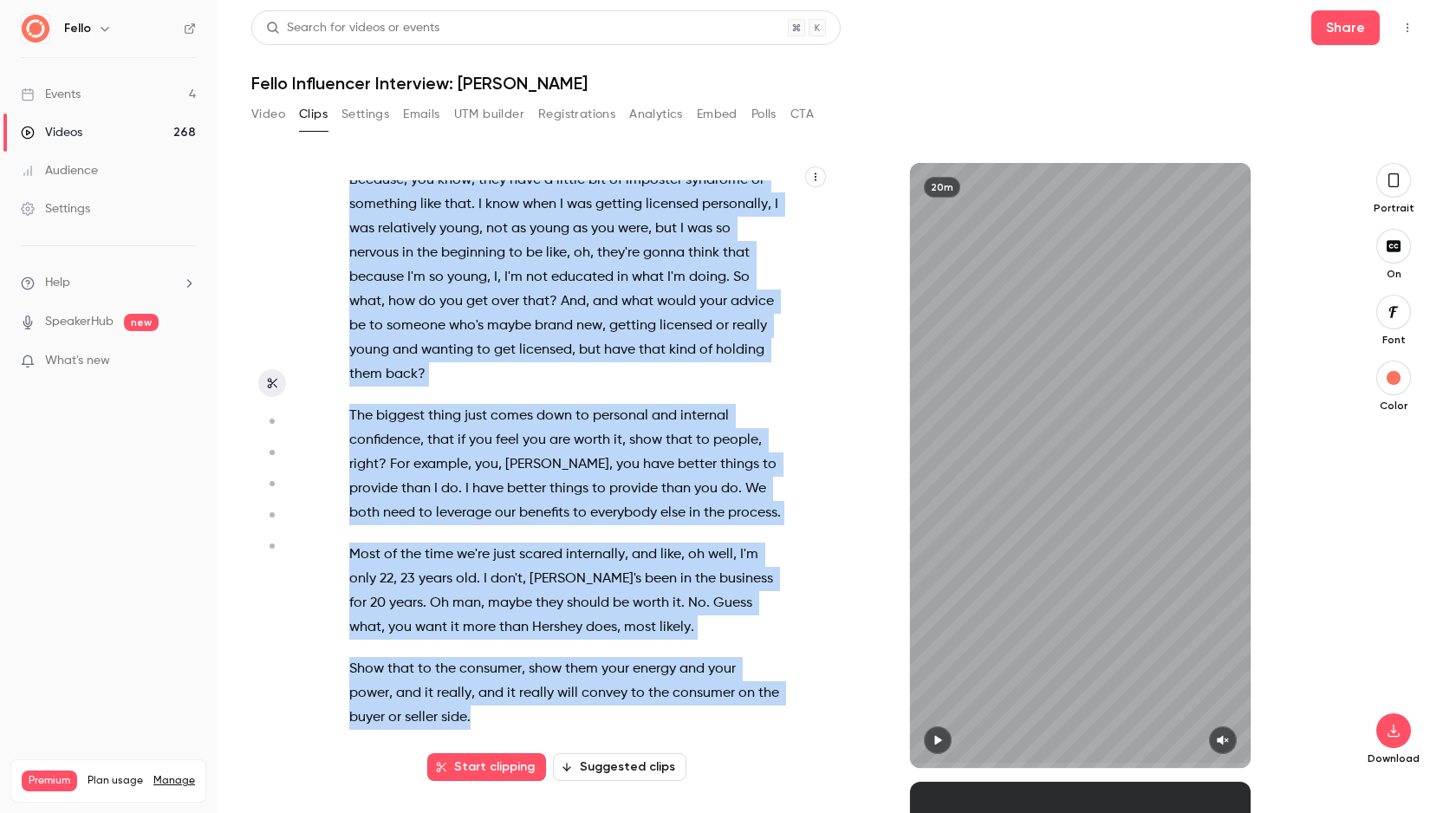
drag, startPoint x: 344, startPoint y: 211, endPoint x: 713, endPoint y: 661, distance: 581.9
click at [713, 661] on div "Do do do do do do . Welcome , welcome , everybody to tuning in [DATE] . Um , re…" at bounding box center [574, 474] width 493 height 588
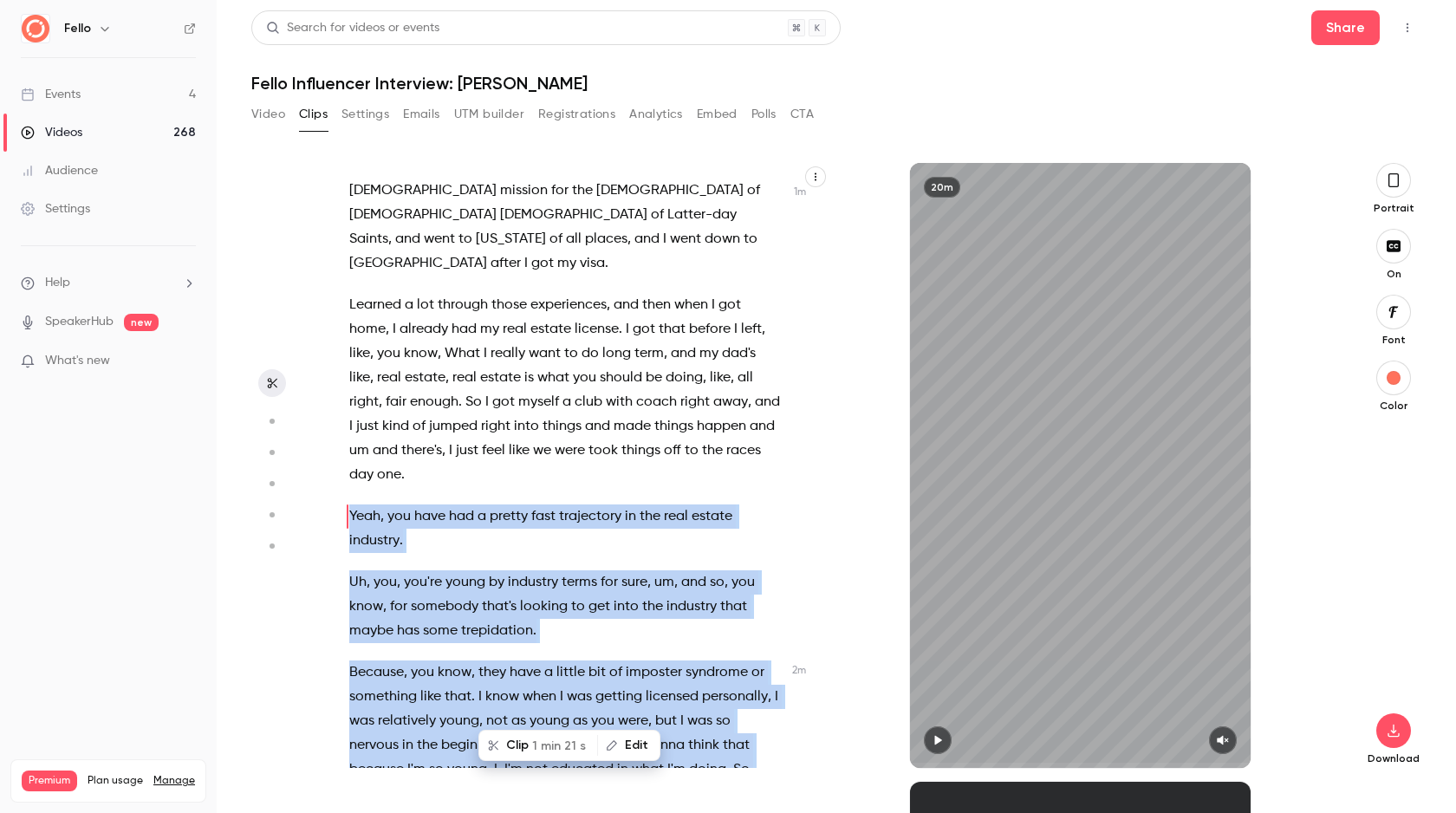
scroll to position [628, 0]
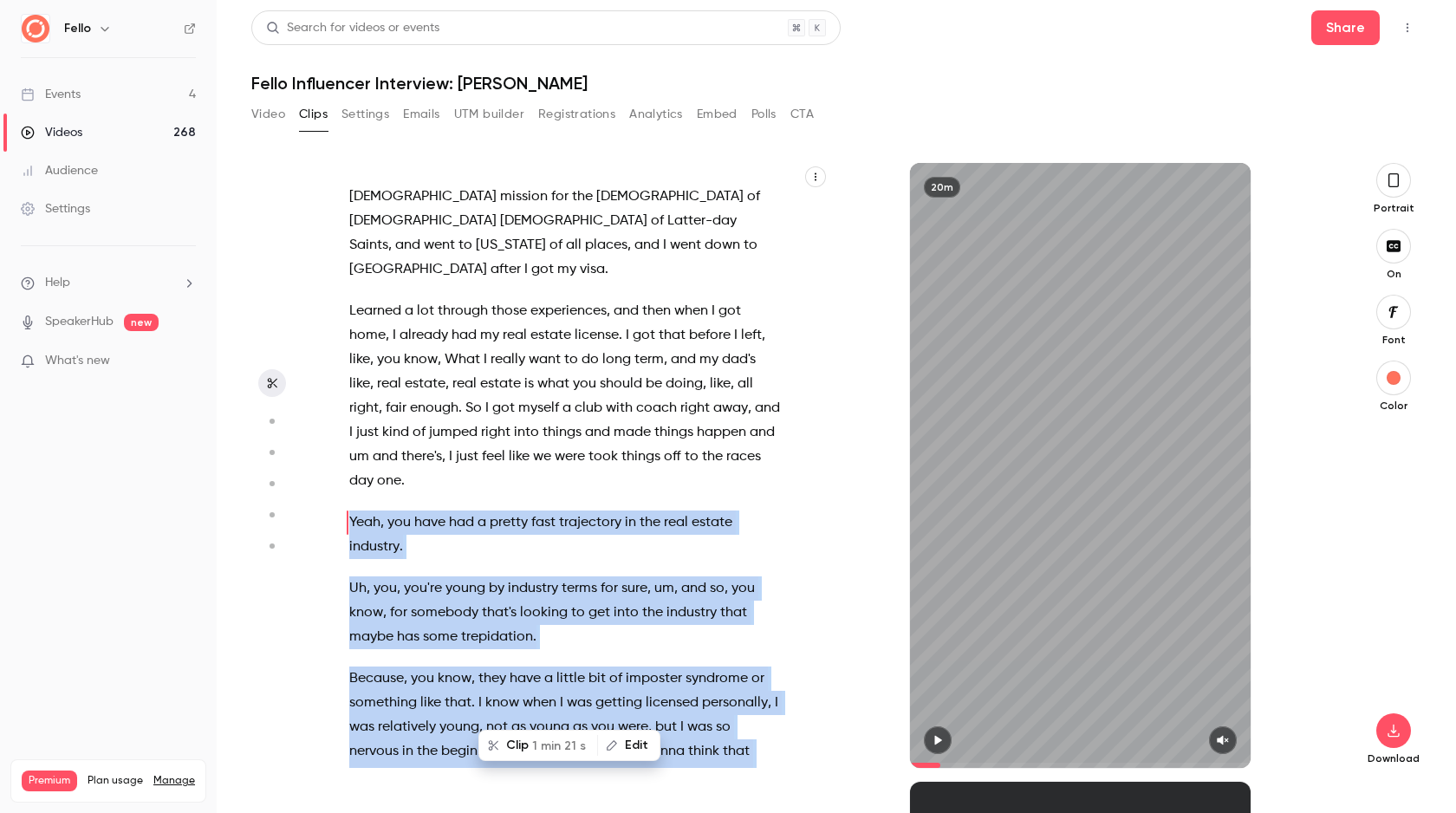
click at [526, 746] on button "Clip 1 min 21 s" at bounding box center [538, 745] width 116 height 27
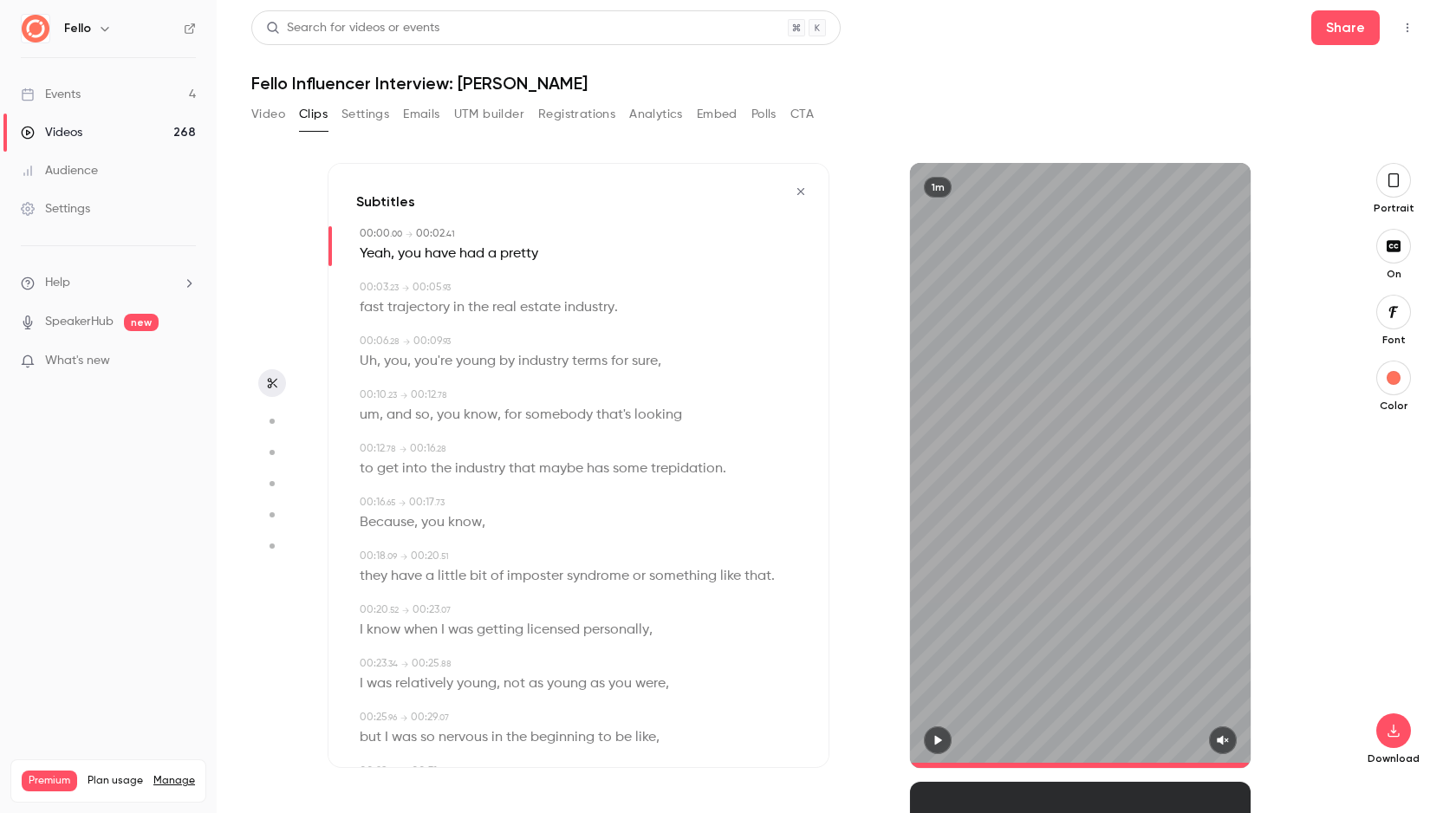
type input "*"
click at [1399, 183] on icon "button" at bounding box center [1393, 180] width 14 height 19
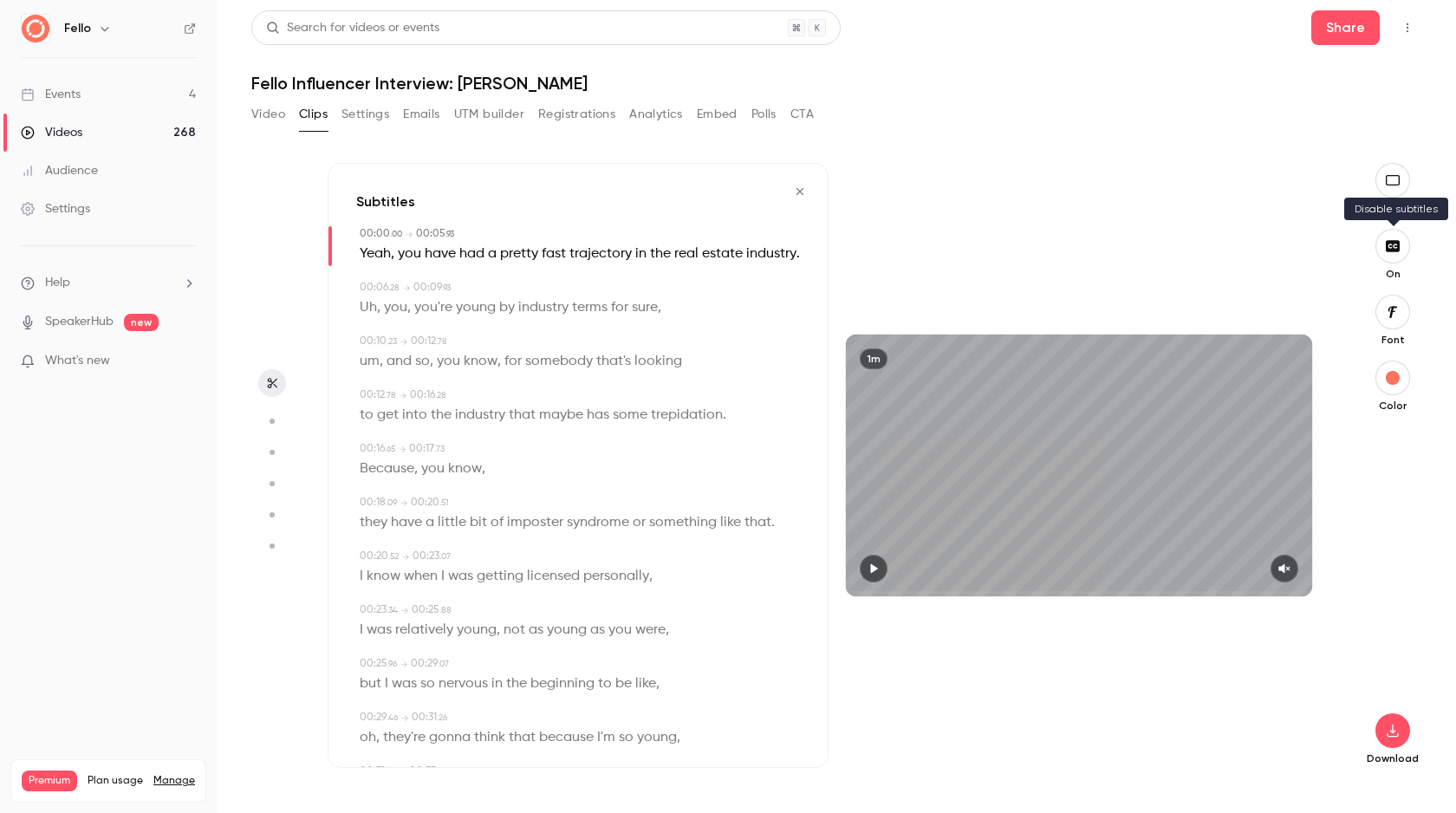
click at [1400, 251] on icon "button" at bounding box center [1392, 245] width 19 height 14
click at [1397, 738] on button "button" at bounding box center [1393, 730] width 35 height 35
click at [1220, 714] on span "High quality requires longer processing" at bounding box center [1262, 714] width 197 height 17
